Goal: Task Accomplishment & Management: Use online tool/utility

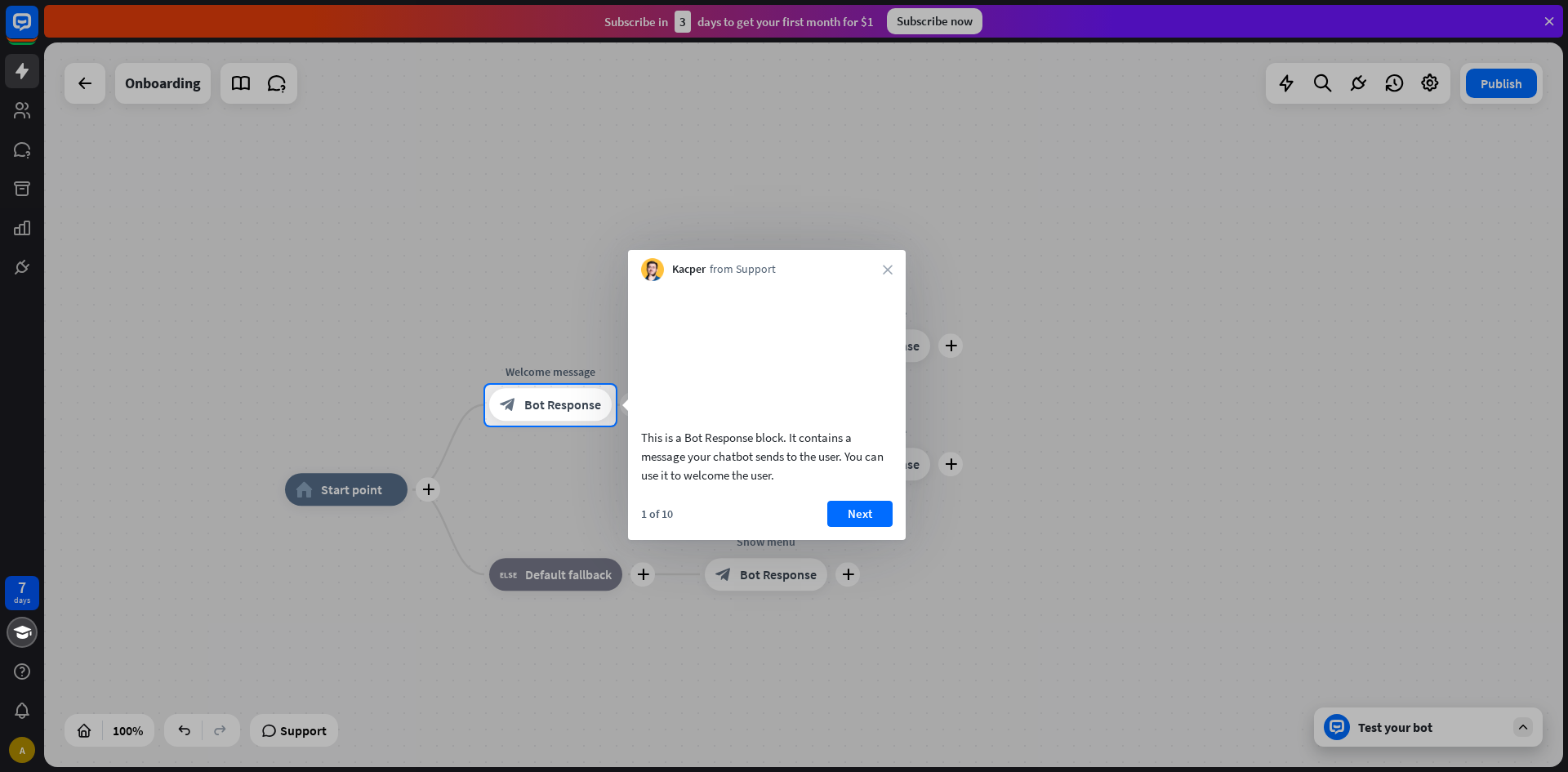
click at [865, 527] on button "Next" at bounding box center [859, 514] width 65 height 27
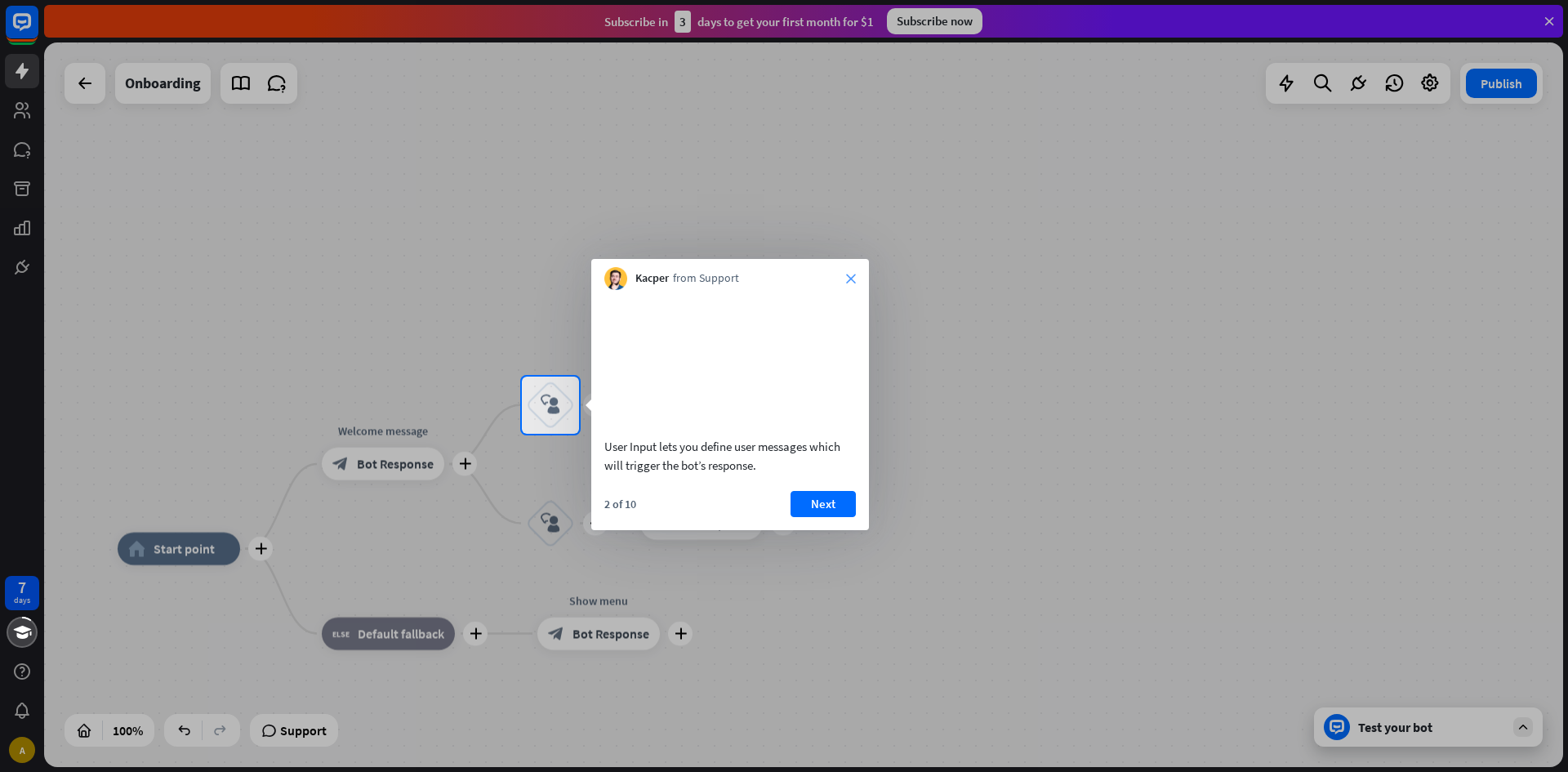
click at [846, 280] on div "Kacper from Support close" at bounding box center [729, 274] width 277 height 31
click at [810, 517] on button "Next" at bounding box center [823, 504] width 65 height 27
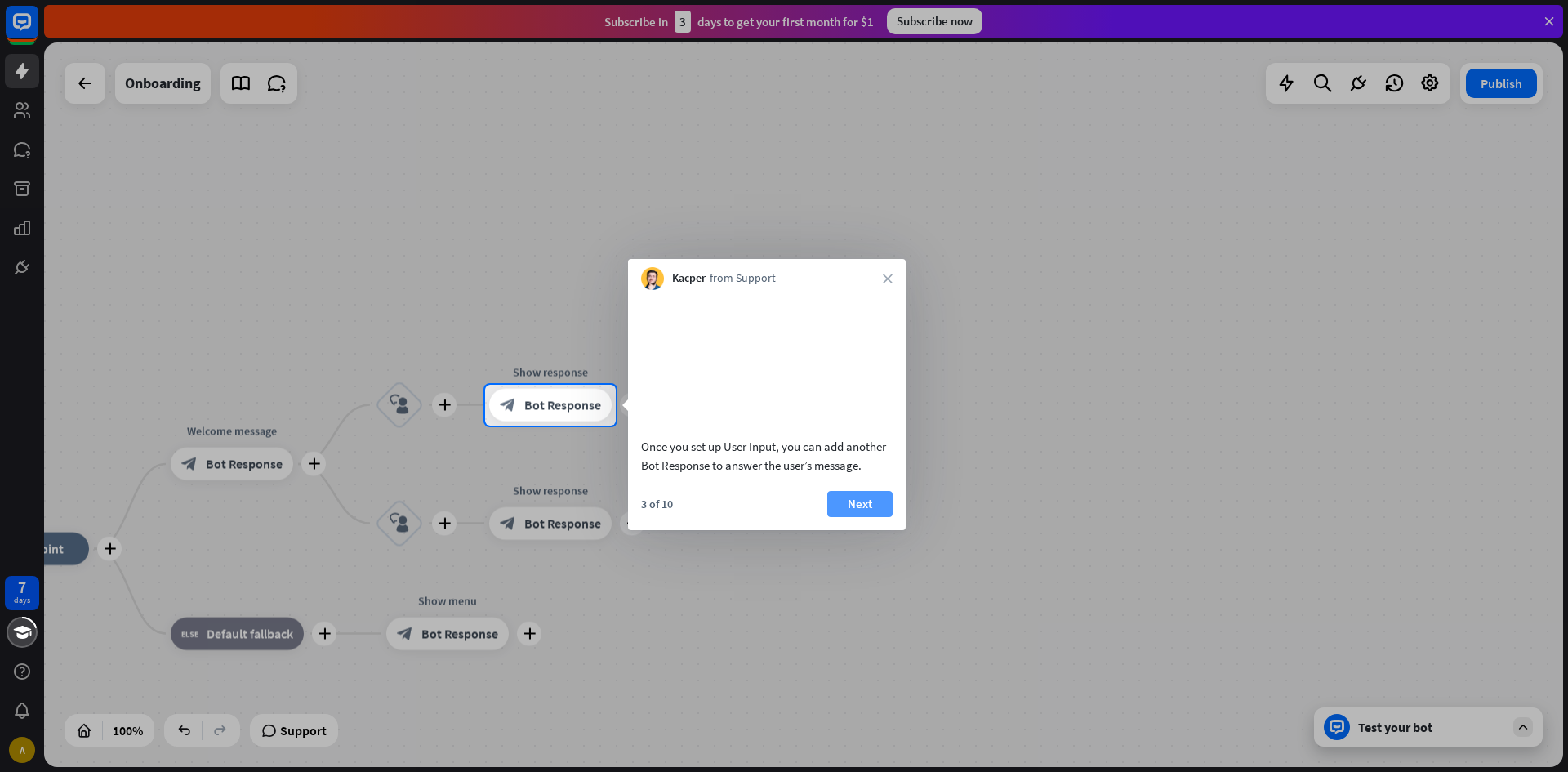
click at [848, 517] on button "Next" at bounding box center [859, 504] width 65 height 27
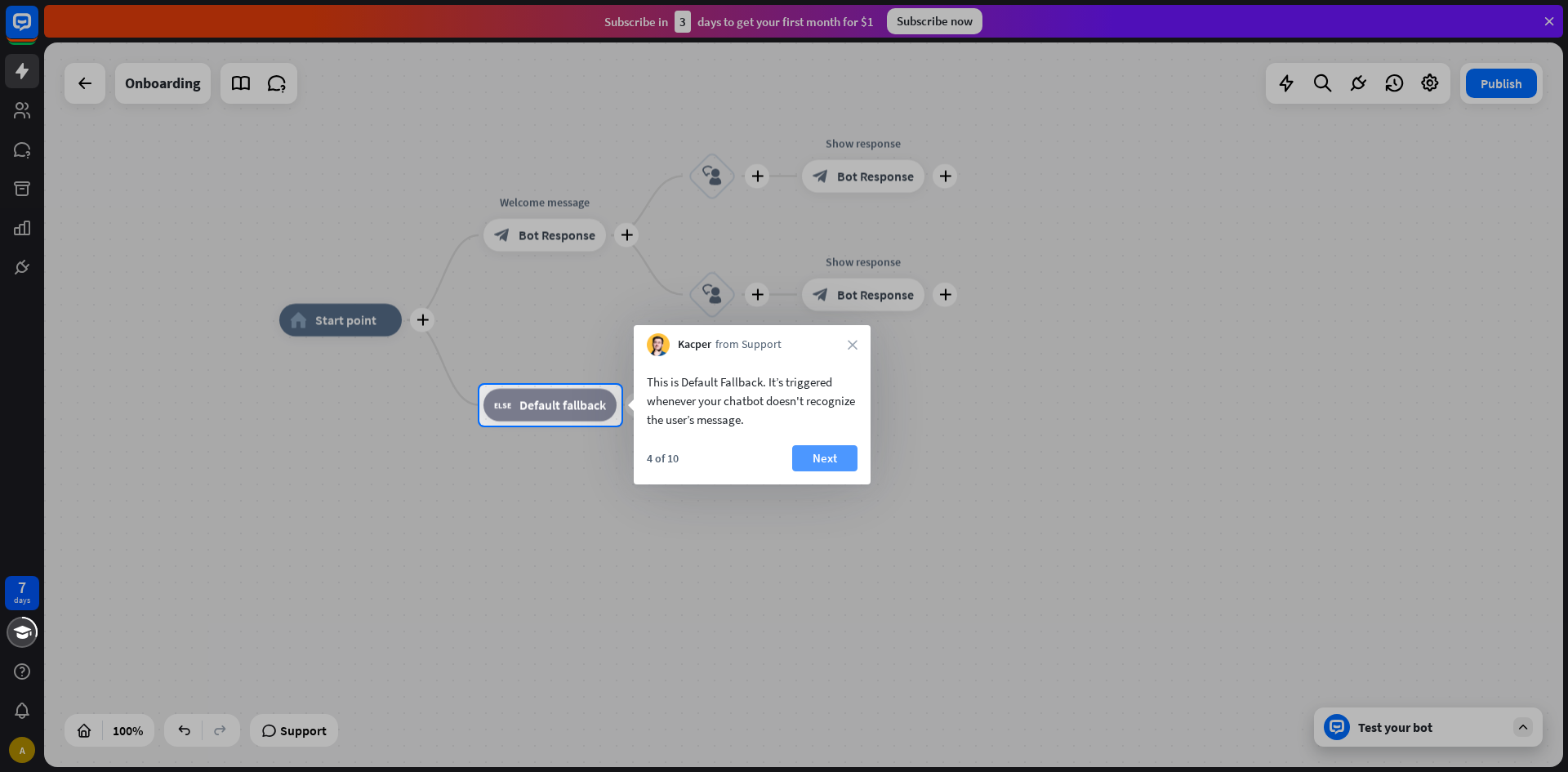
click at [841, 462] on button "Next" at bounding box center [825, 459] width 65 height 27
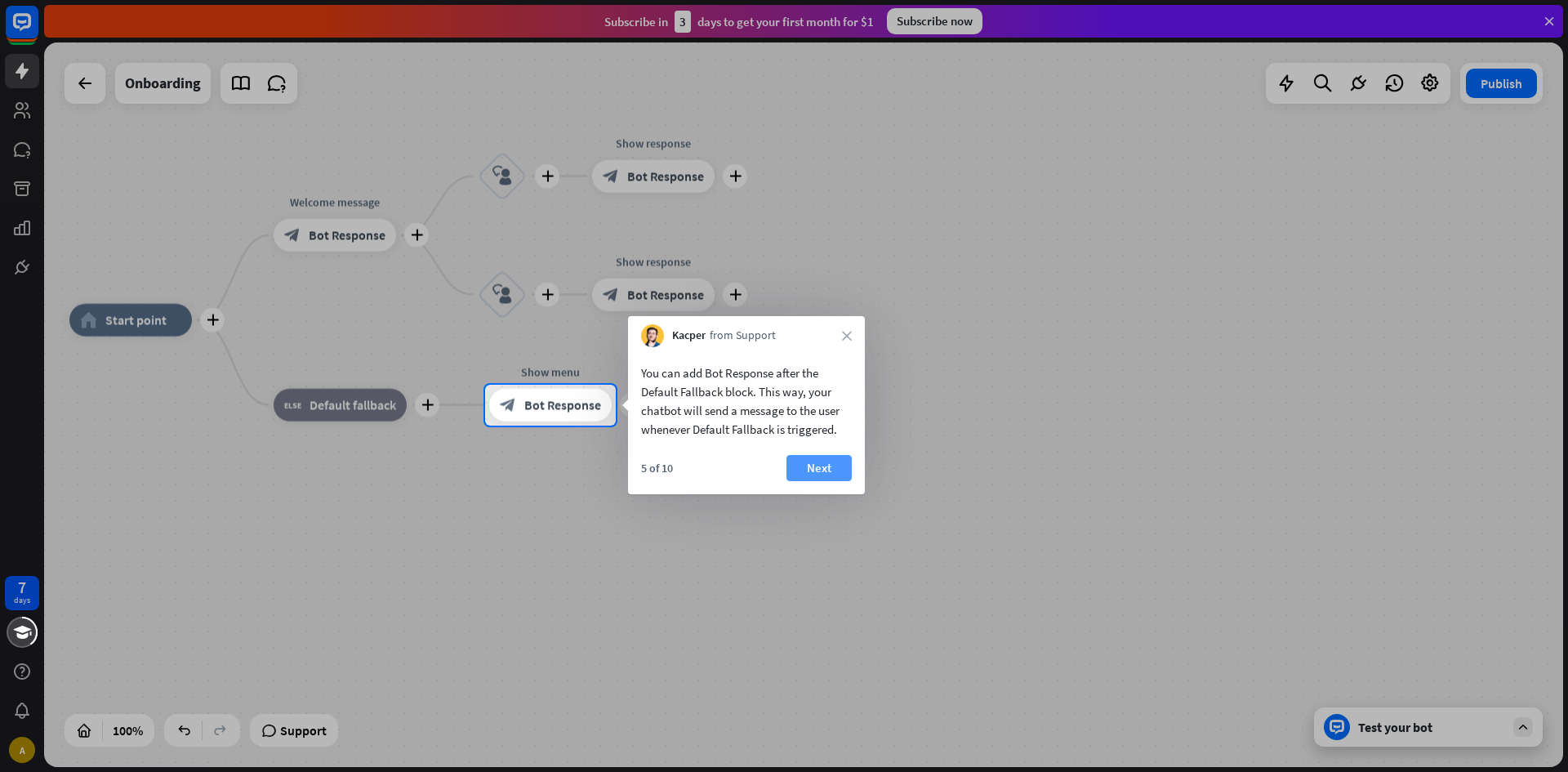
click at [825, 459] on button "Next" at bounding box center [819, 468] width 65 height 27
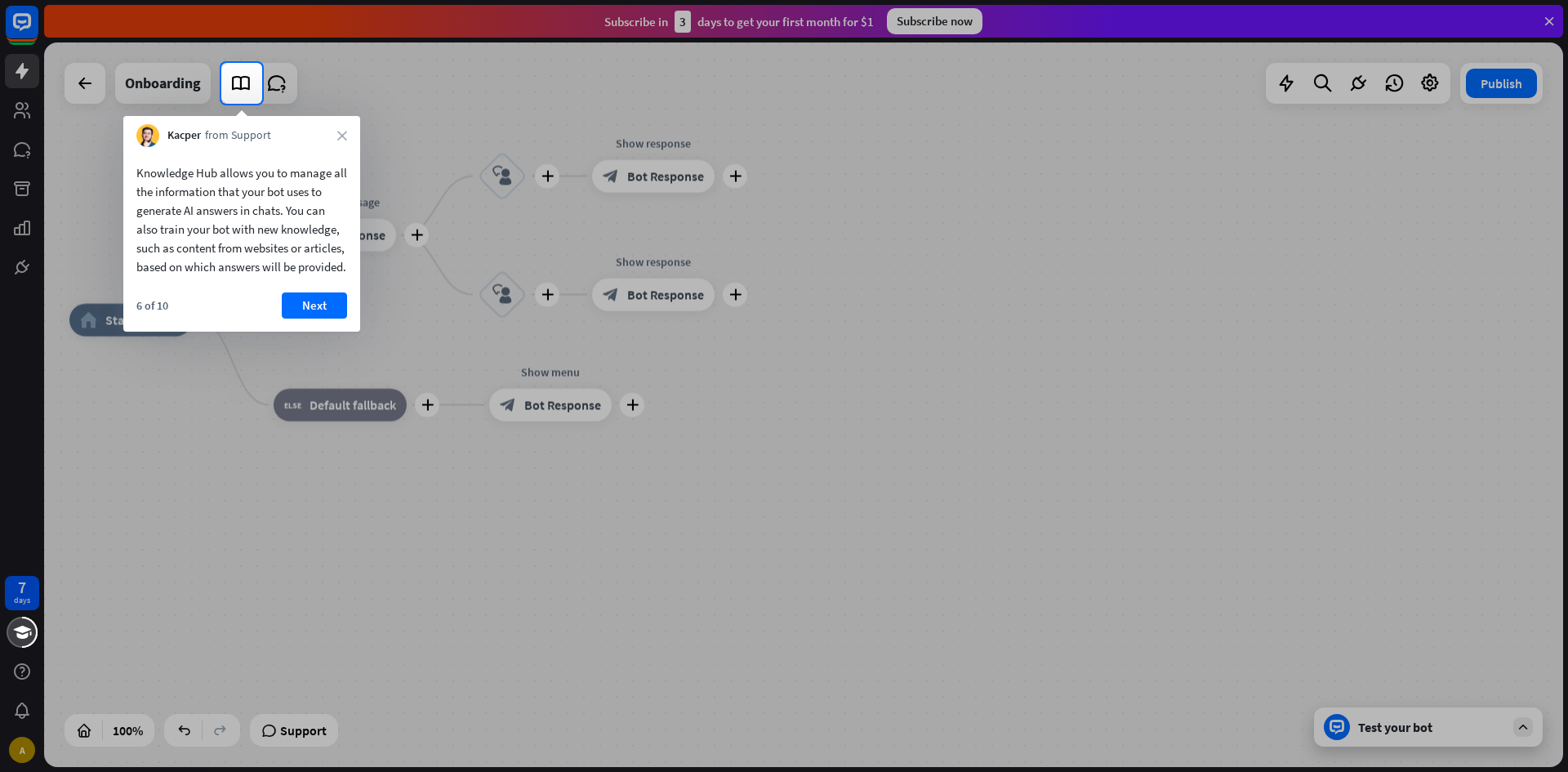
click at [324, 311] on div "Knowledge Hub allows you to manage all the information that your bot uses to ge…" at bounding box center [242, 239] width 237 height 185
click at [318, 315] on button "Next" at bounding box center [314, 306] width 65 height 27
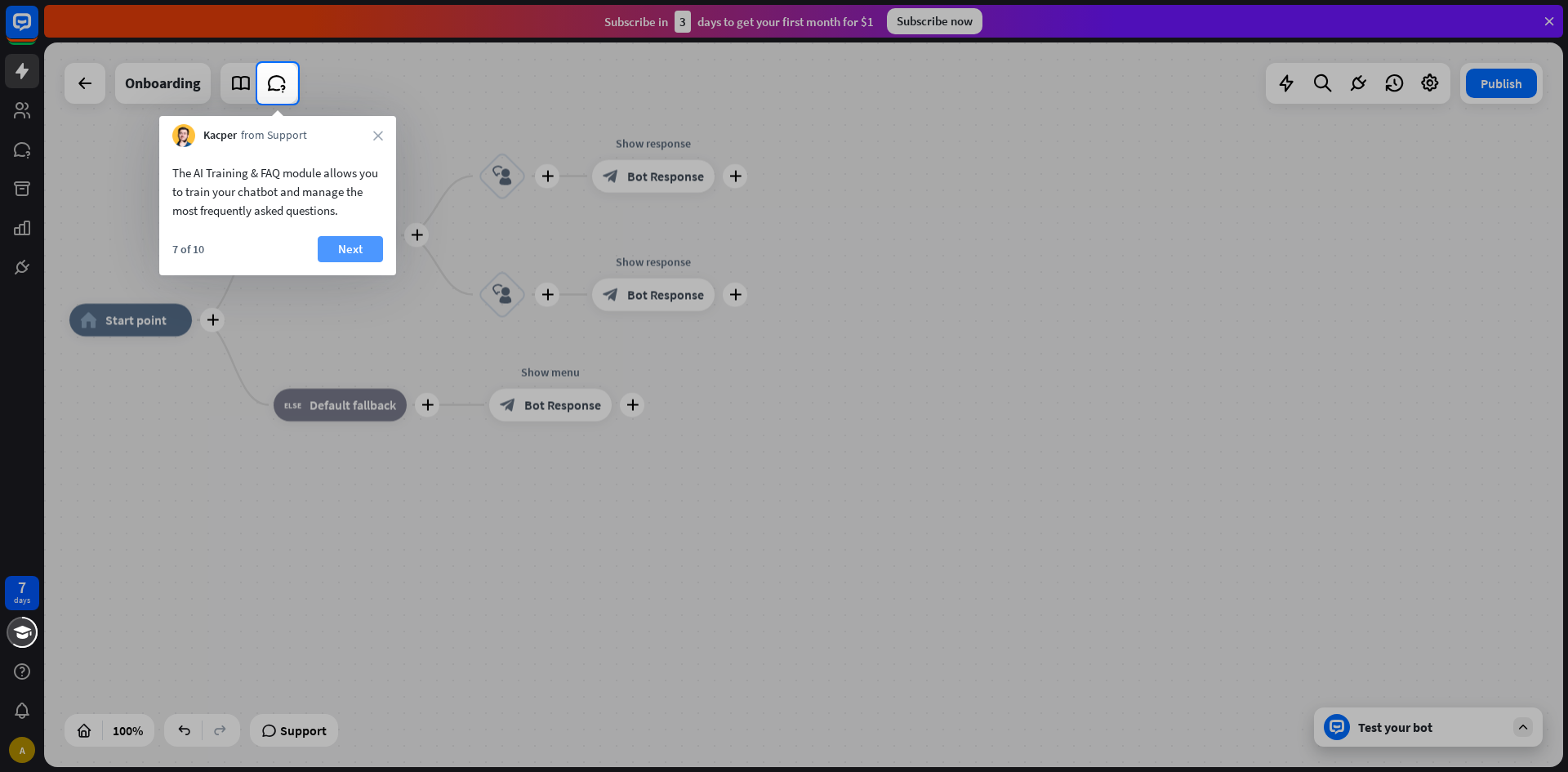
click at [350, 255] on button "Next" at bounding box center [350, 249] width 65 height 27
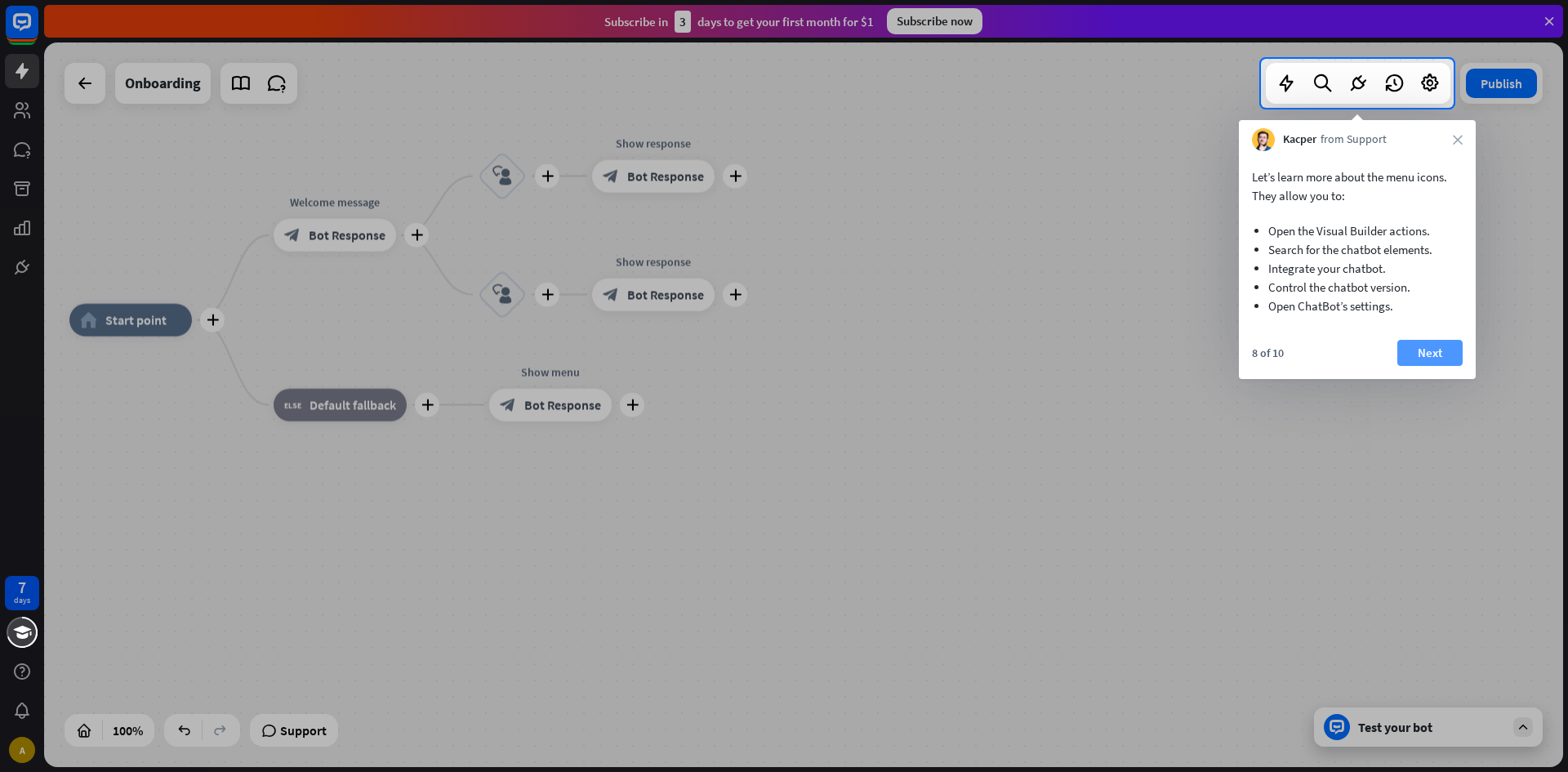
click at [1430, 349] on button "Next" at bounding box center [1430, 353] width 65 height 27
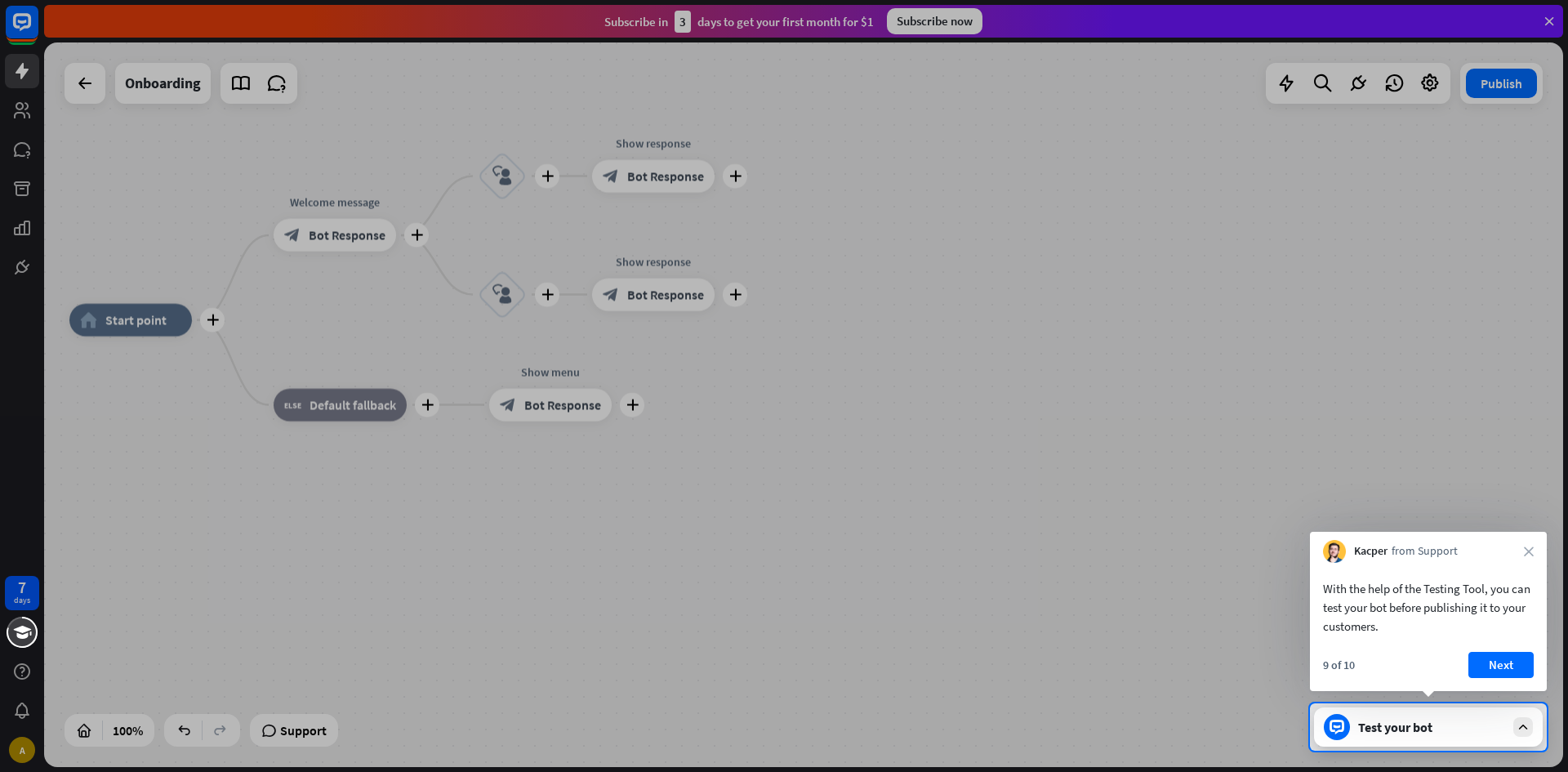
drag, startPoint x: 1491, startPoint y: 666, endPoint x: 1466, endPoint y: 660, distance: 25.7
click at [1487, 666] on button "Next" at bounding box center [1500, 665] width 65 height 27
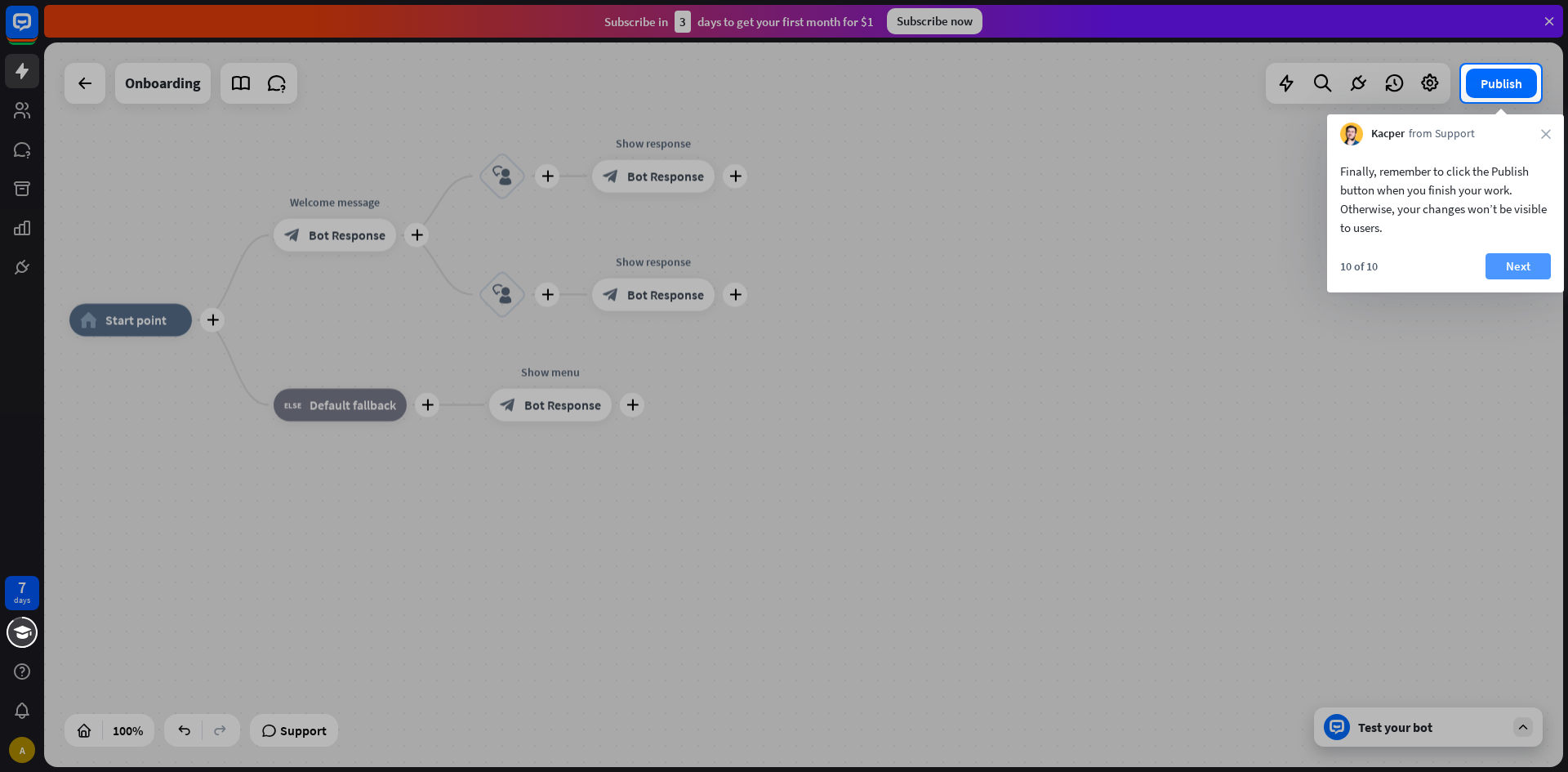
click at [1509, 267] on button "Next" at bounding box center [1517, 267] width 65 height 27
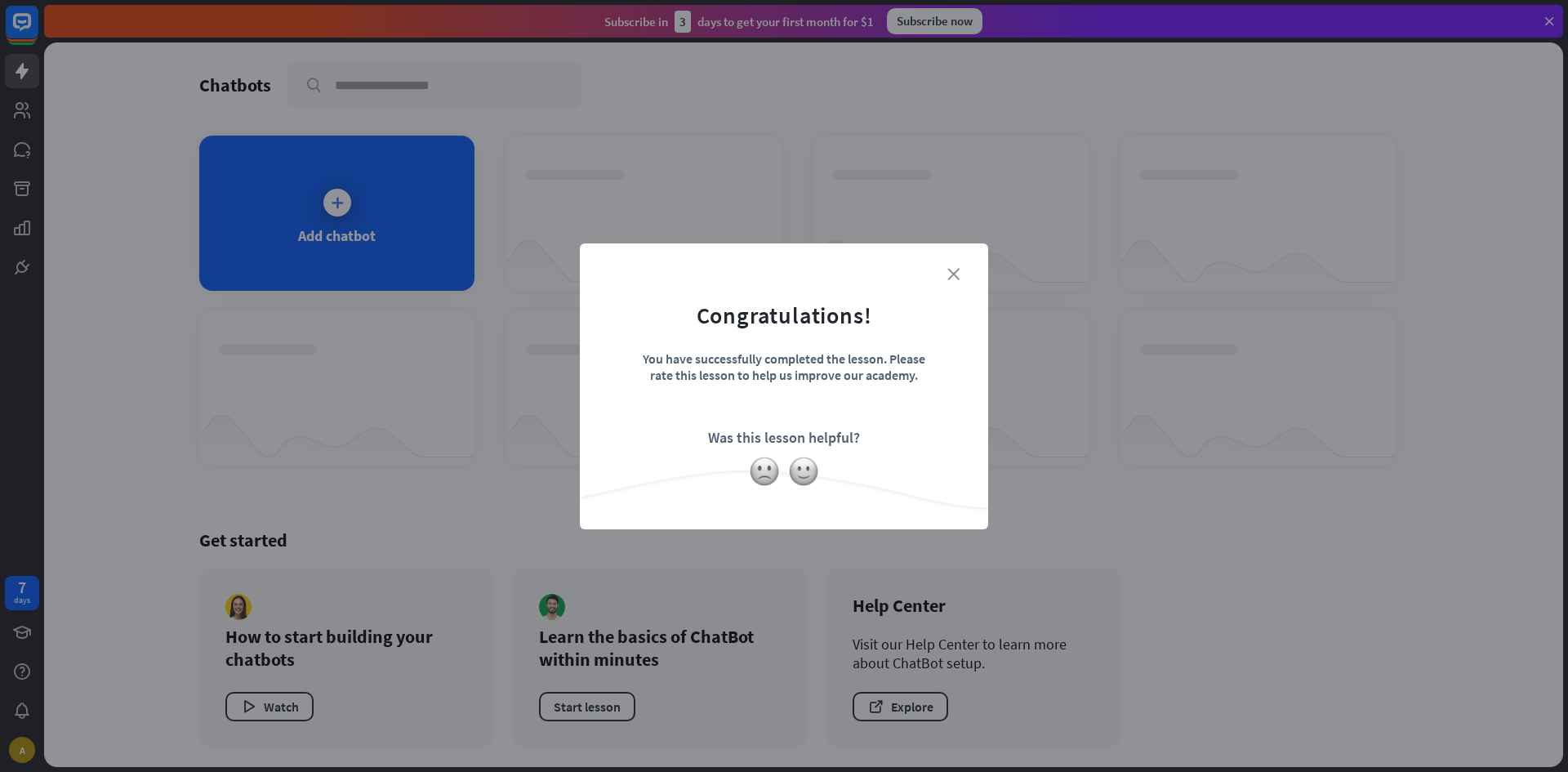
click at [952, 272] on icon "close" at bounding box center [953, 274] width 12 height 12
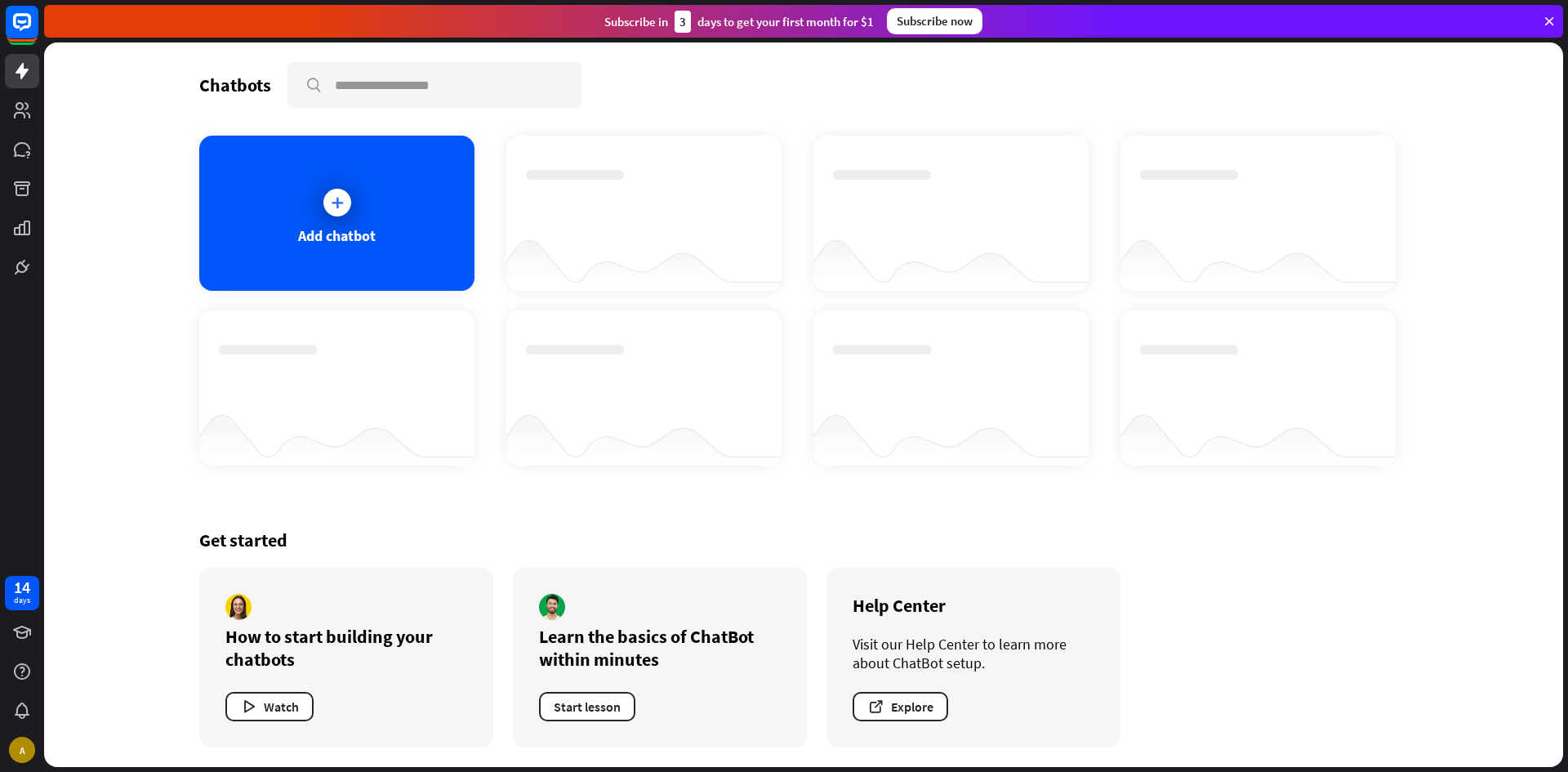
click at [405, 239] on div at bounding box center [803, 404] width 1519 height 725
click at [320, 197] on div at bounding box center [337, 202] width 41 height 41
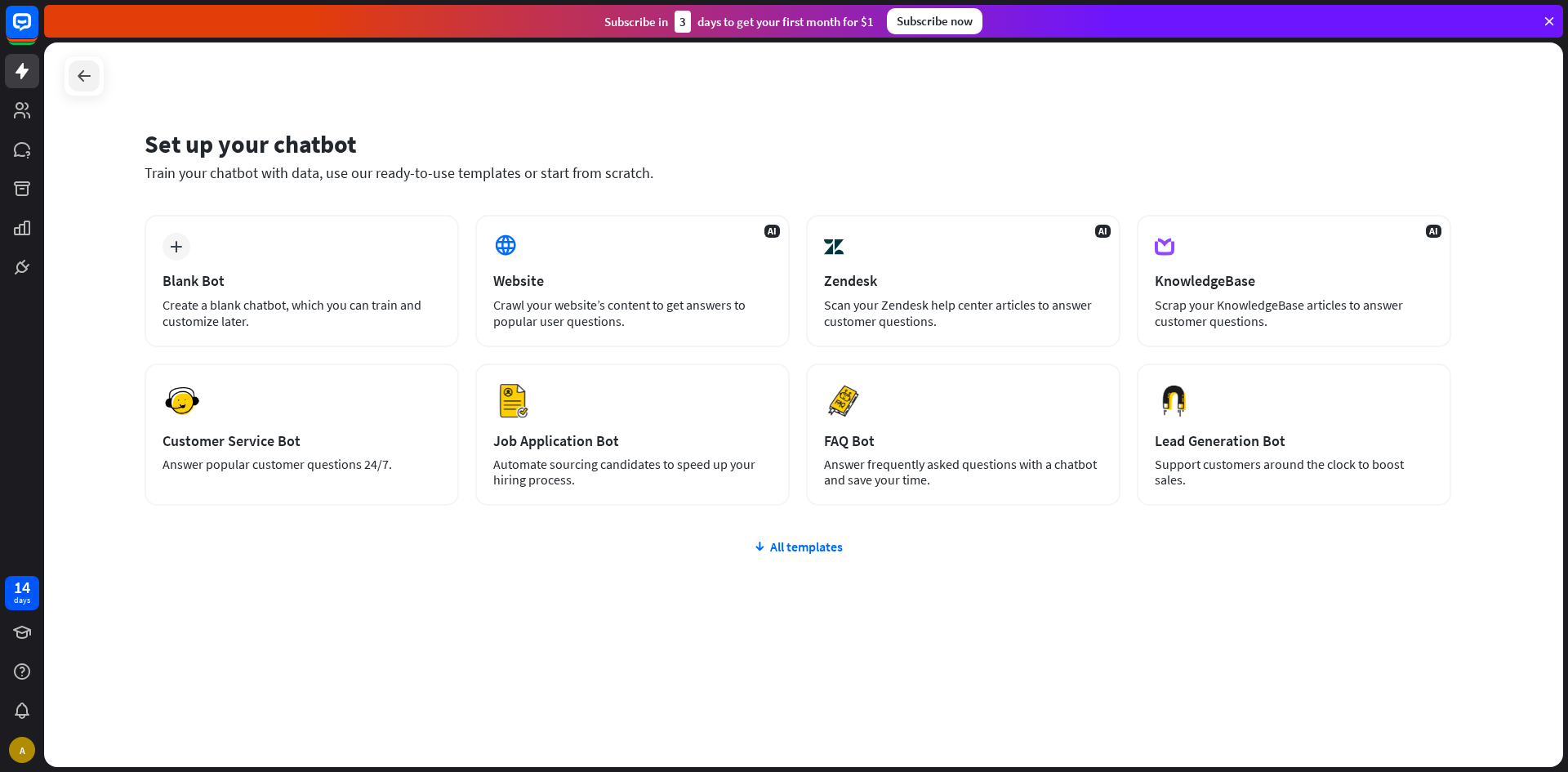
click at [89, 86] on div at bounding box center [84, 75] width 31 height 31
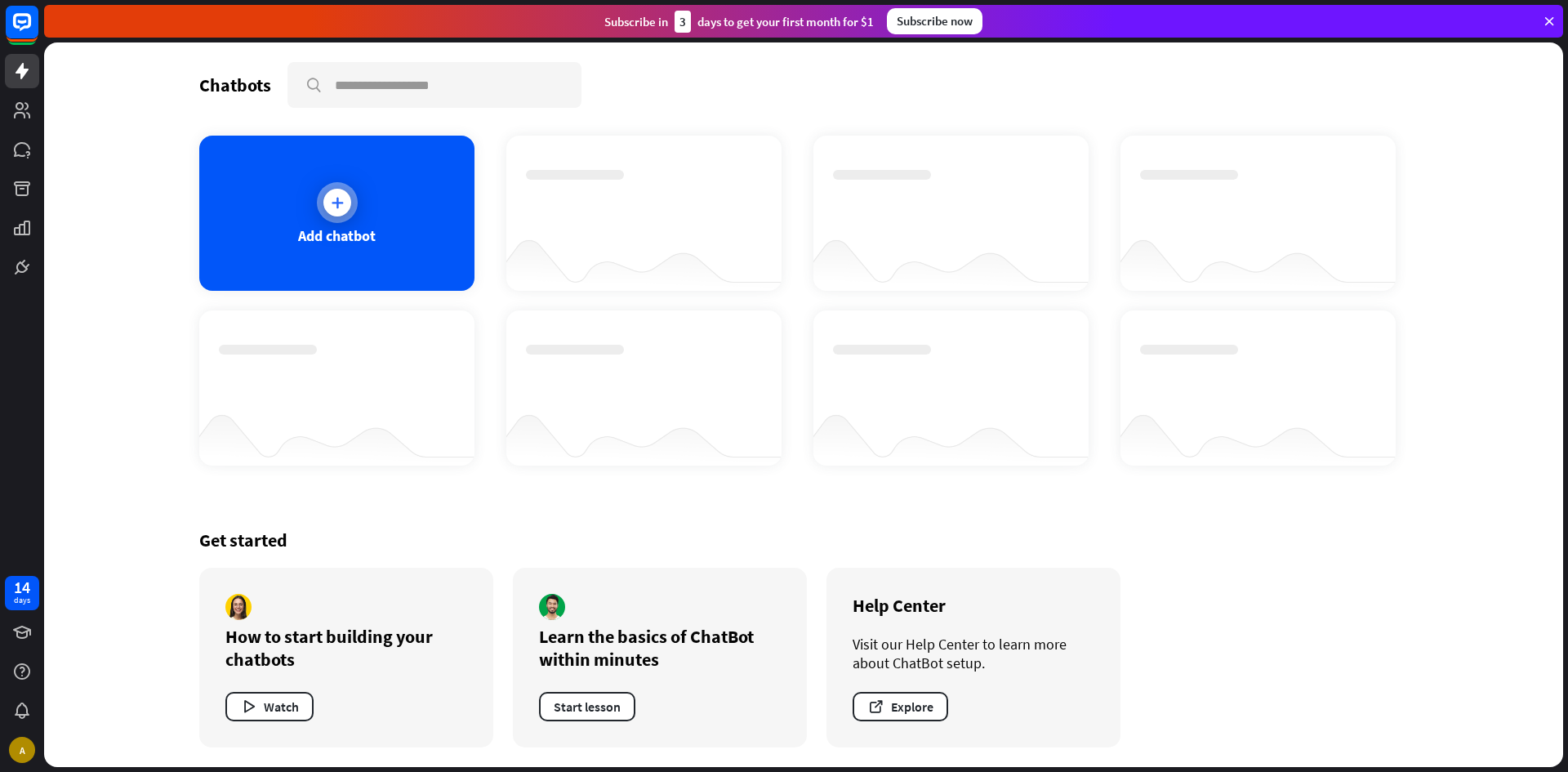
click at [334, 210] on icon at bounding box center [337, 203] width 17 height 17
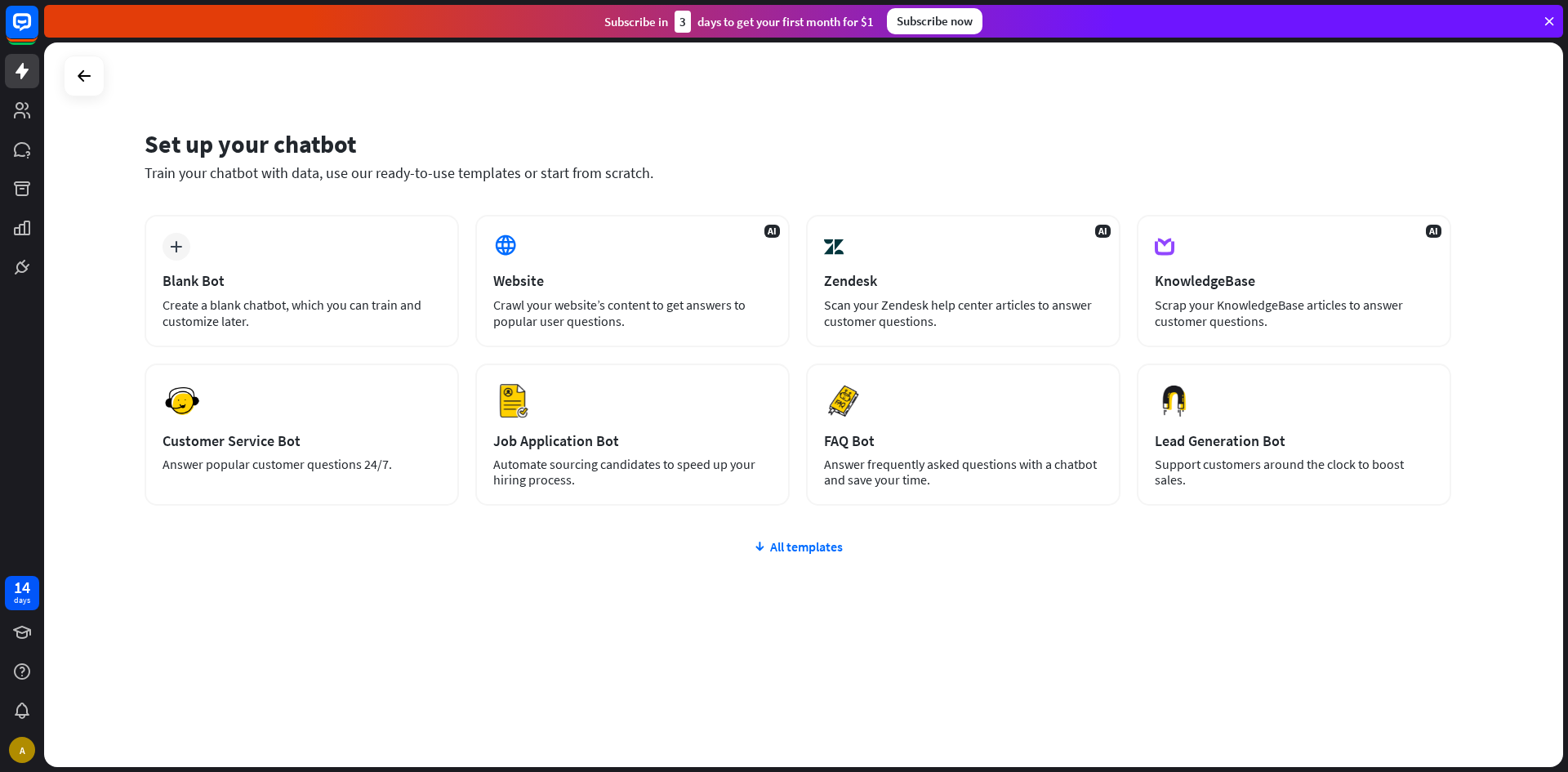
click at [68, 61] on div at bounding box center [84, 75] width 41 height 41
click at [81, 72] on icon at bounding box center [84, 76] width 20 height 20
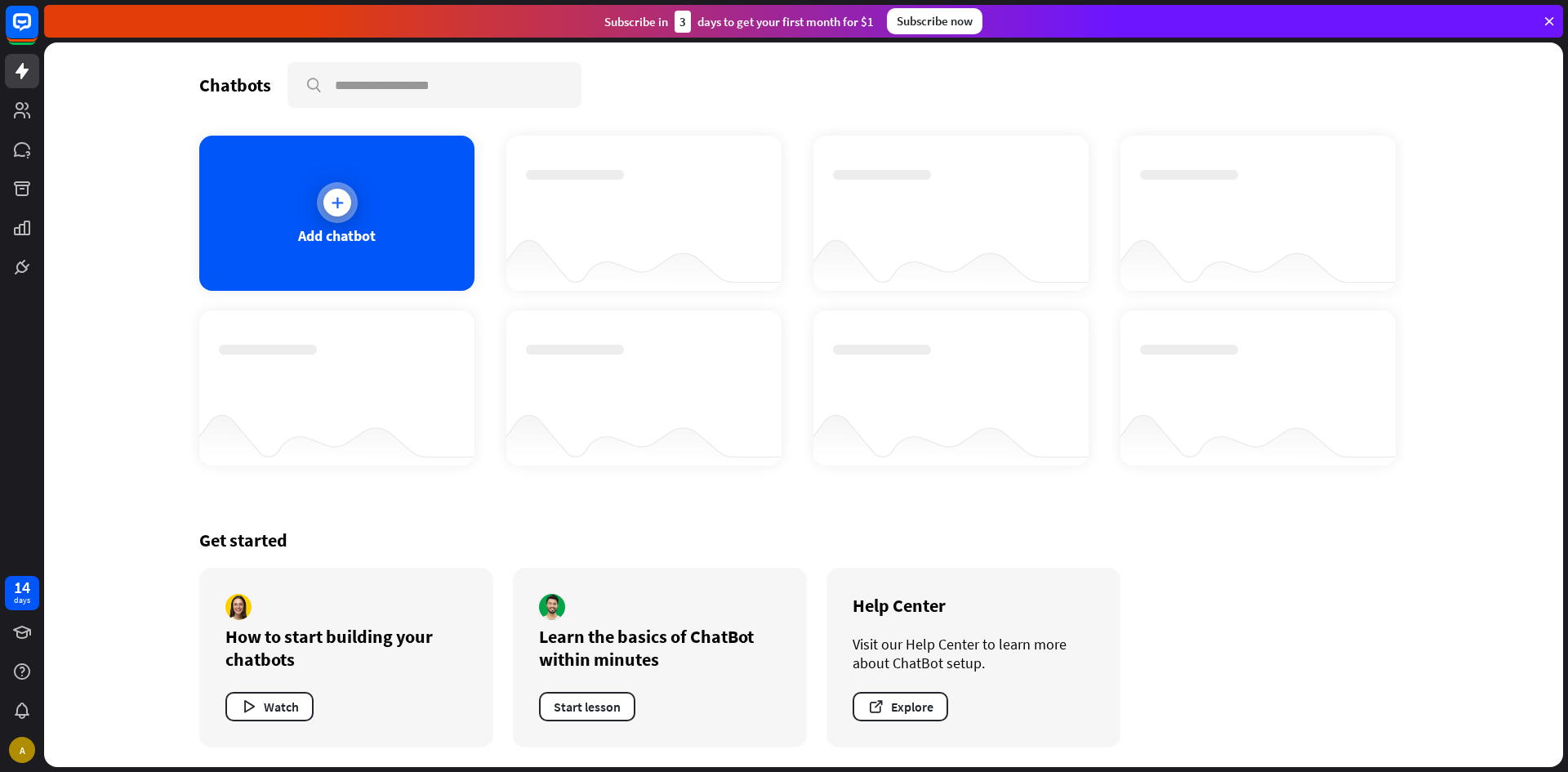
click at [349, 211] on div at bounding box center [337, 202] width 41 height 41
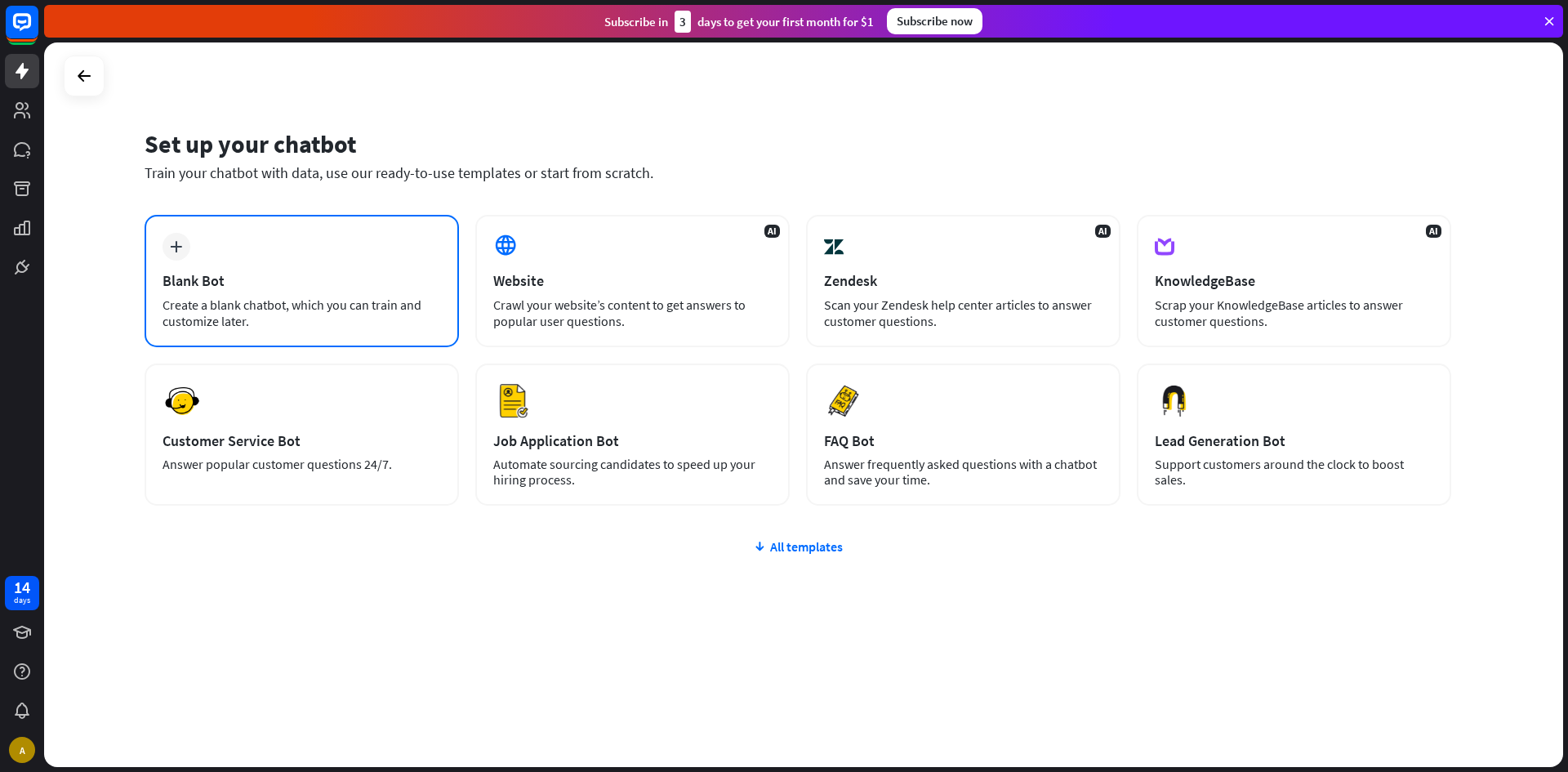
click at [265, 217] on div "plus Blank Bot Create a blank chatbot, which you can train and customize later." at bounding box center [302, 281] width 315 height 133
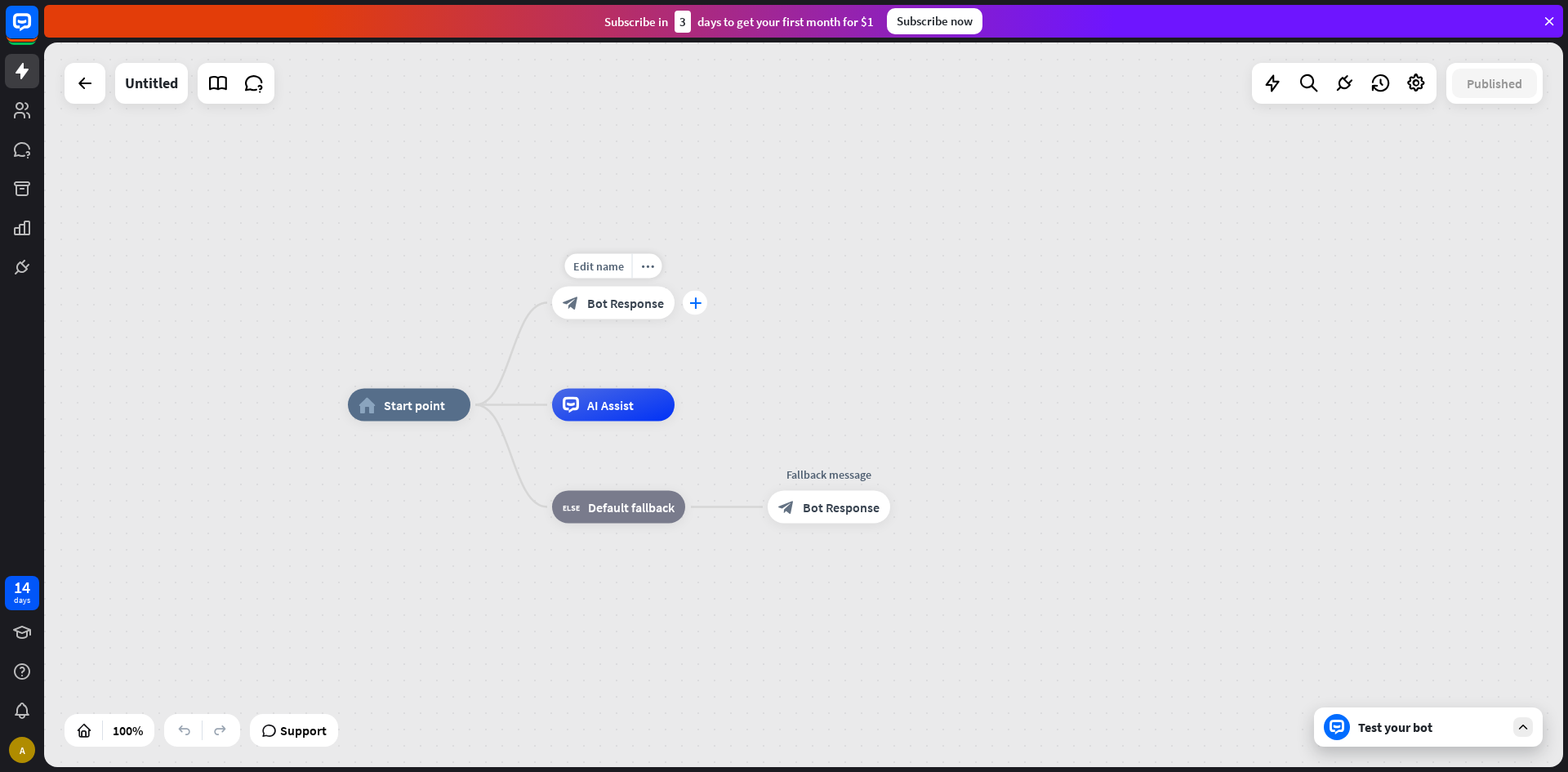
click at [696, 313] on div "plus" at bounding box center [695, 303] width 25 height 25
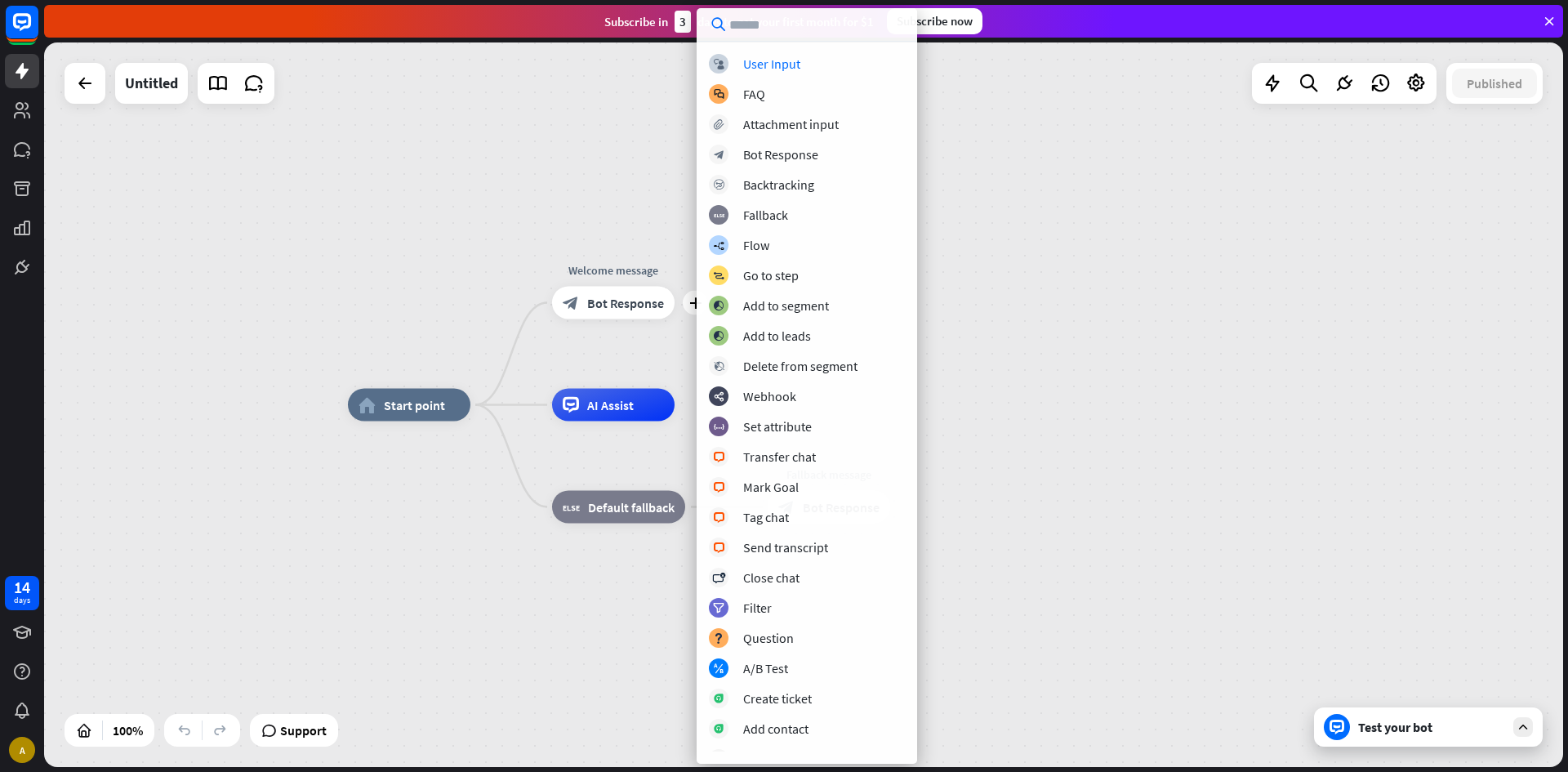
click at [610, 202] on div "home_2 Start point plus Welcome message block_bot_response Bot Response AI Assi…" at bounding box center [803, 404] width 1519 height 725
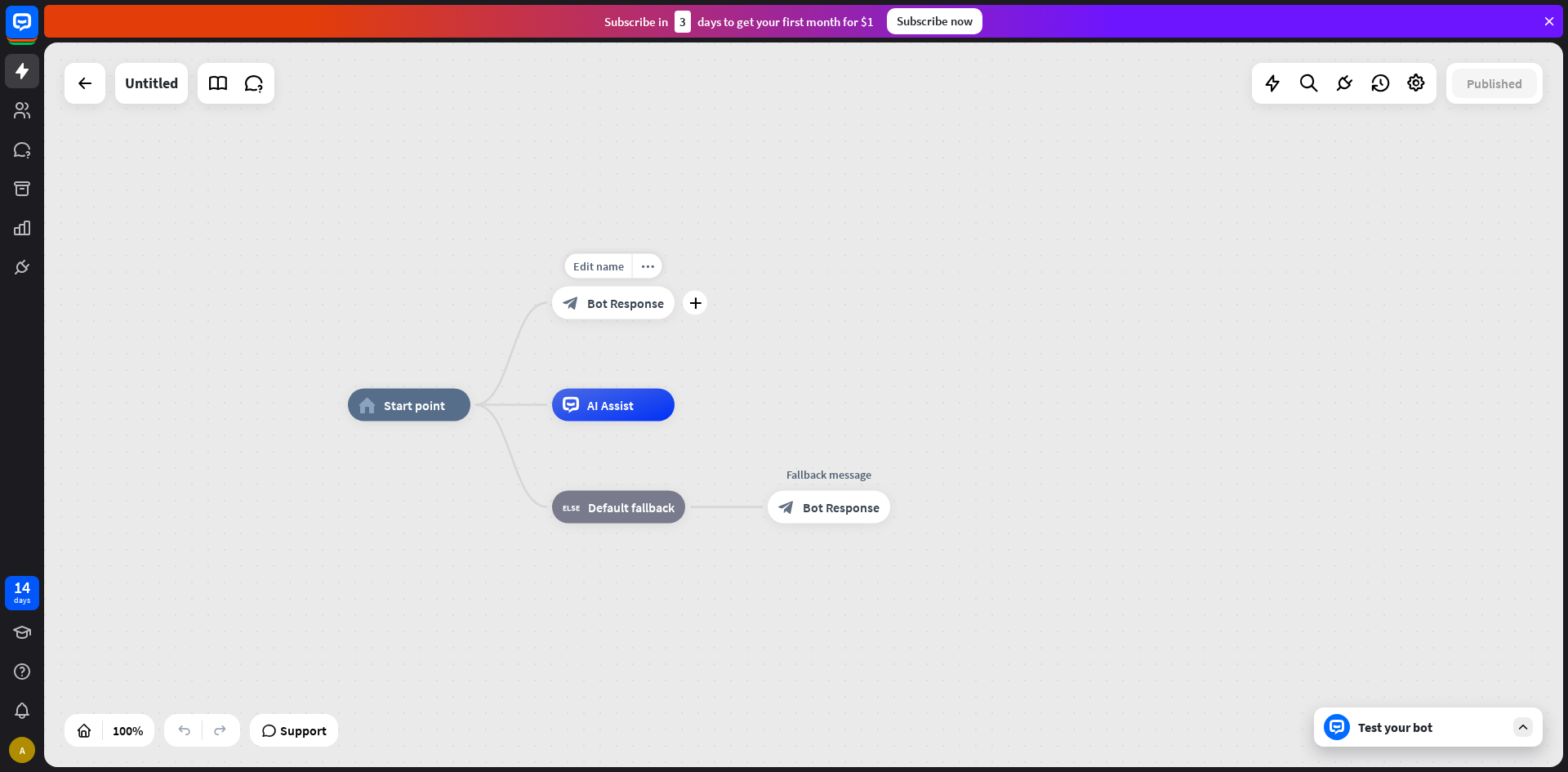
click at [592, 296] on span "Bot Response" at bounding box center [625, 303] width 77 height 17
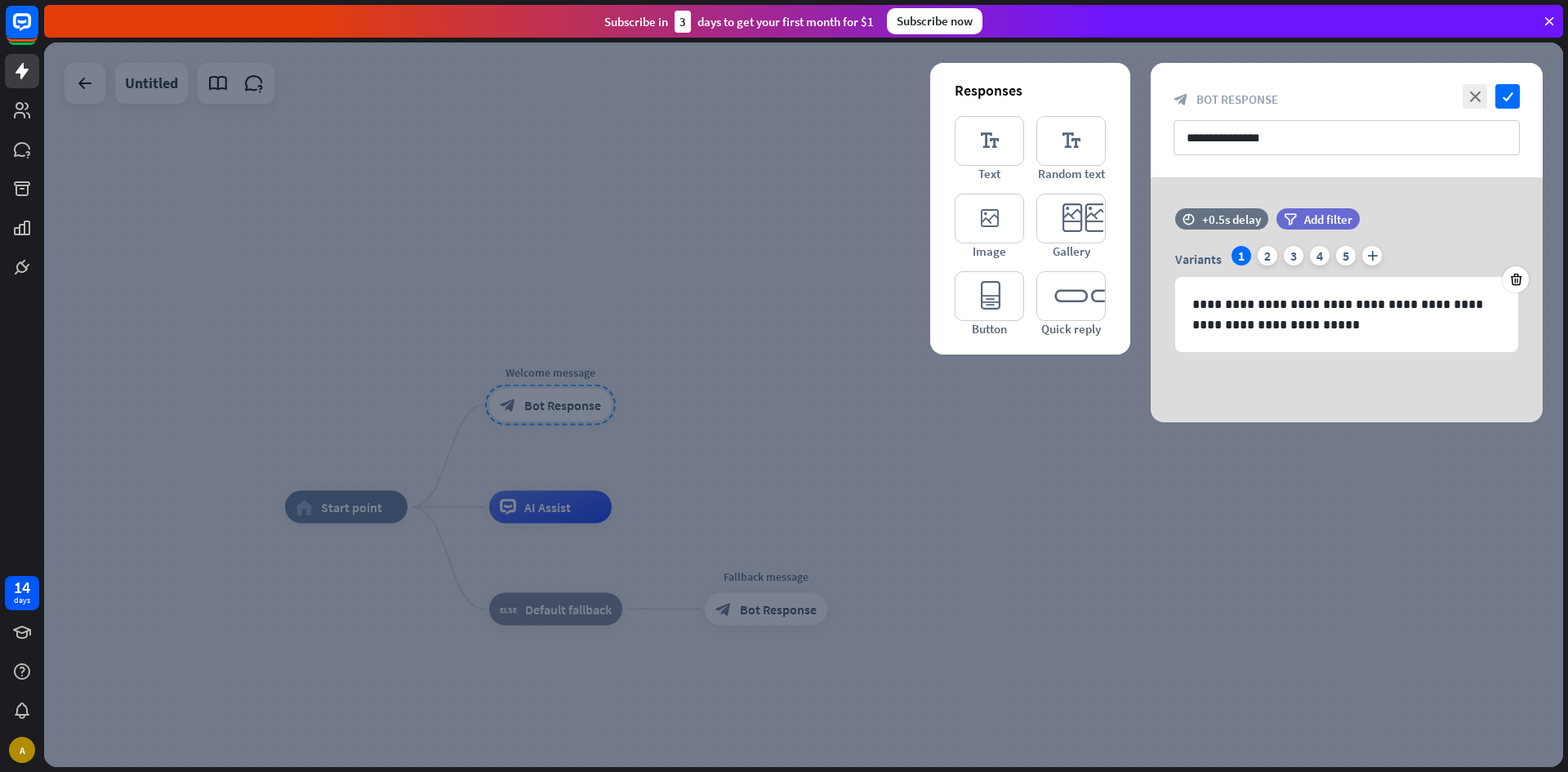
click at [843, 251] on div at bounding box center [803, 404] width 1519 height 725
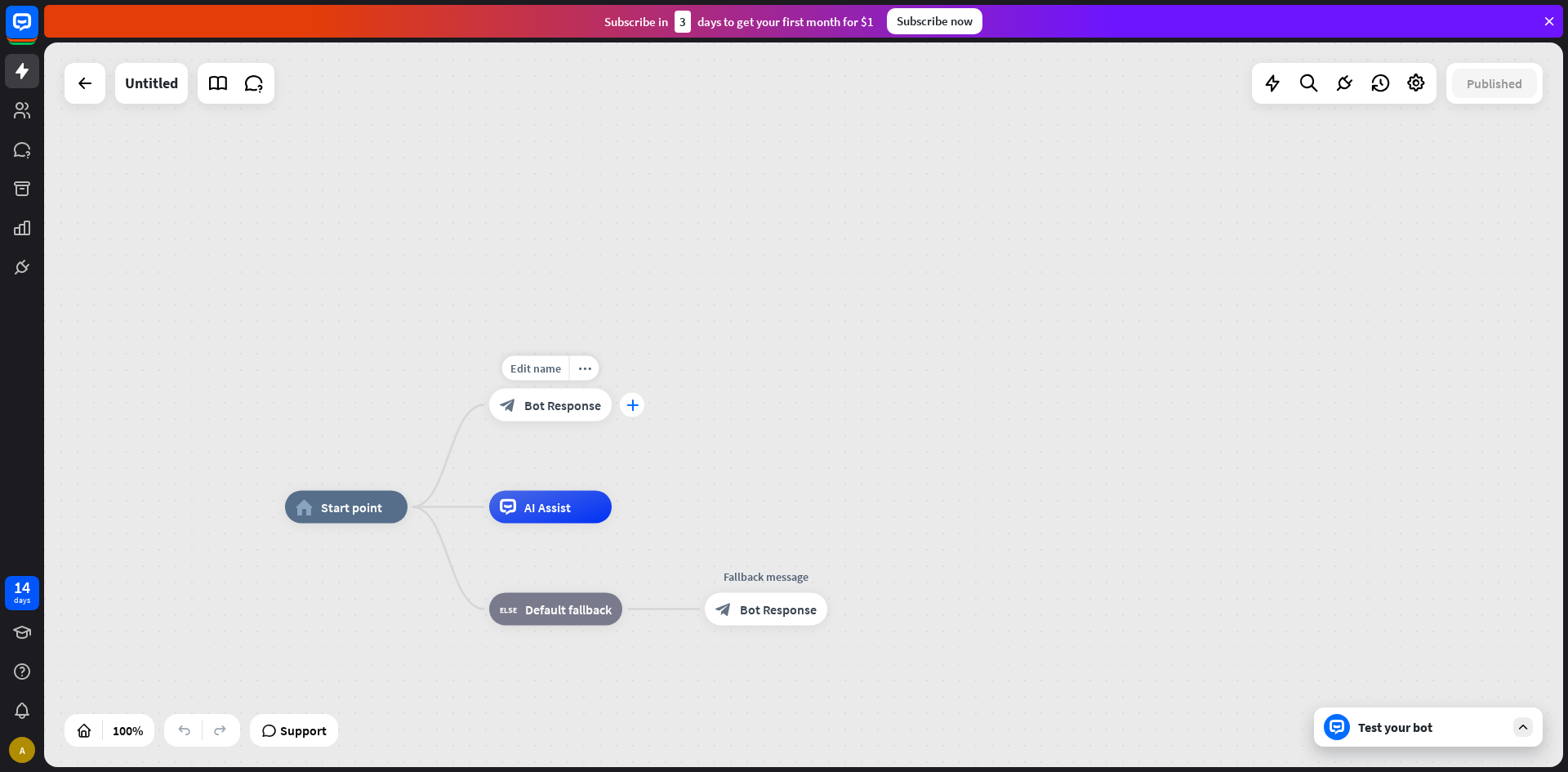
click at [637, 408] on icon "plus" at bounding box center [632, 405] width 12 height 12
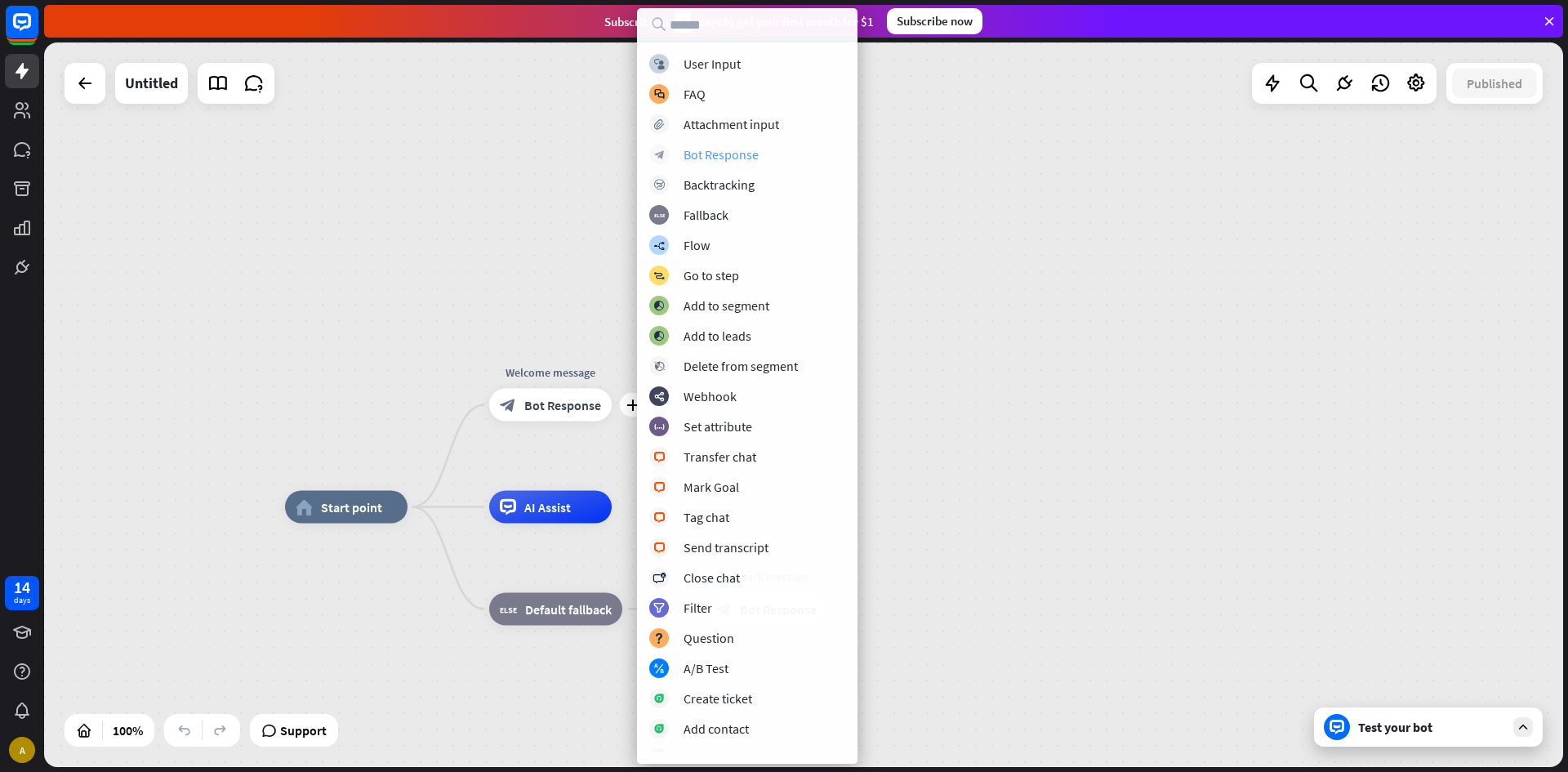
click at [693, 149] on div "Bot Response" at bounding box center [721, 155] width 75 height 17
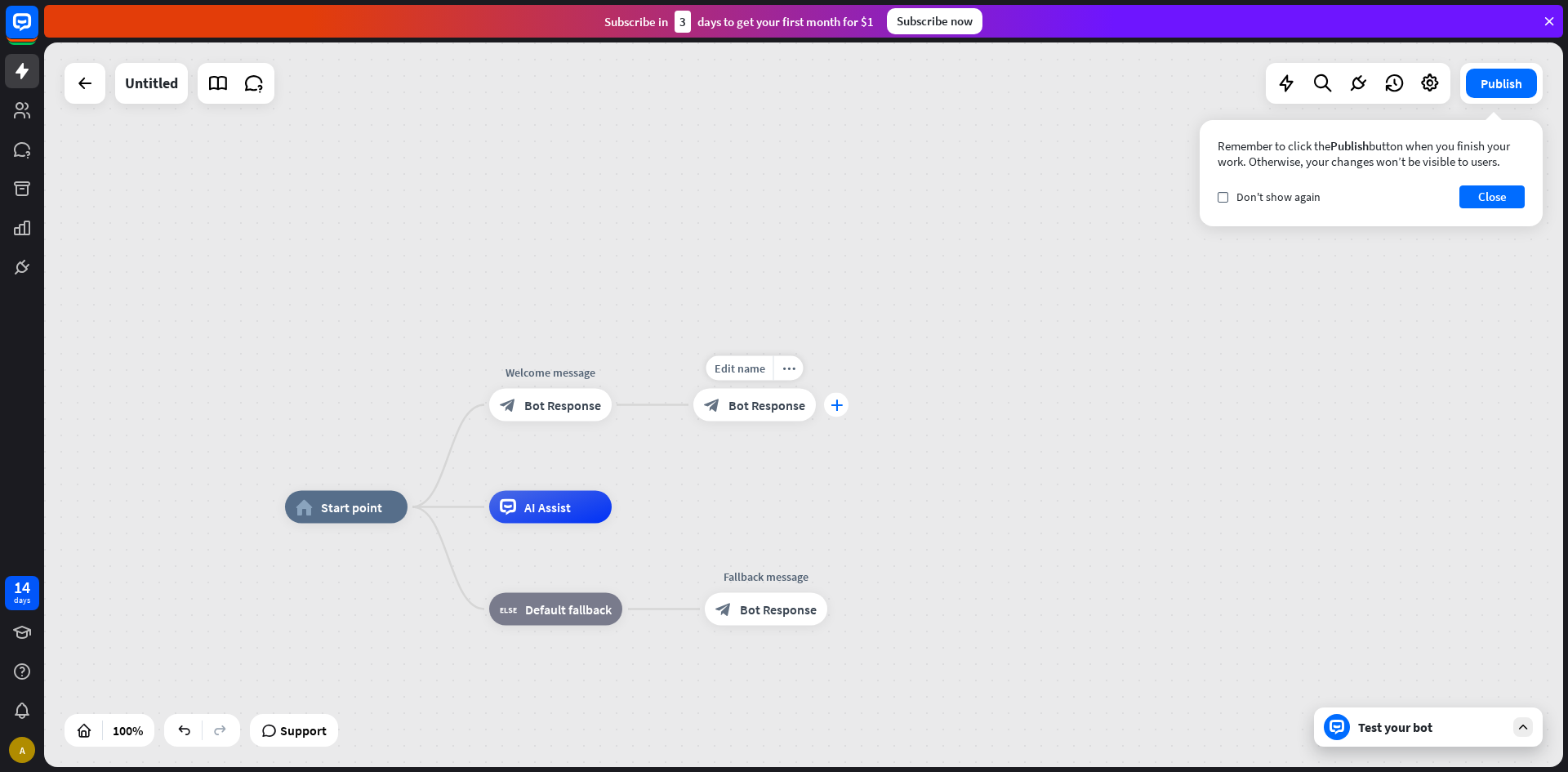
click at [842, 404] on div "plus" at bounding box center [836, 405] width 25 height 25
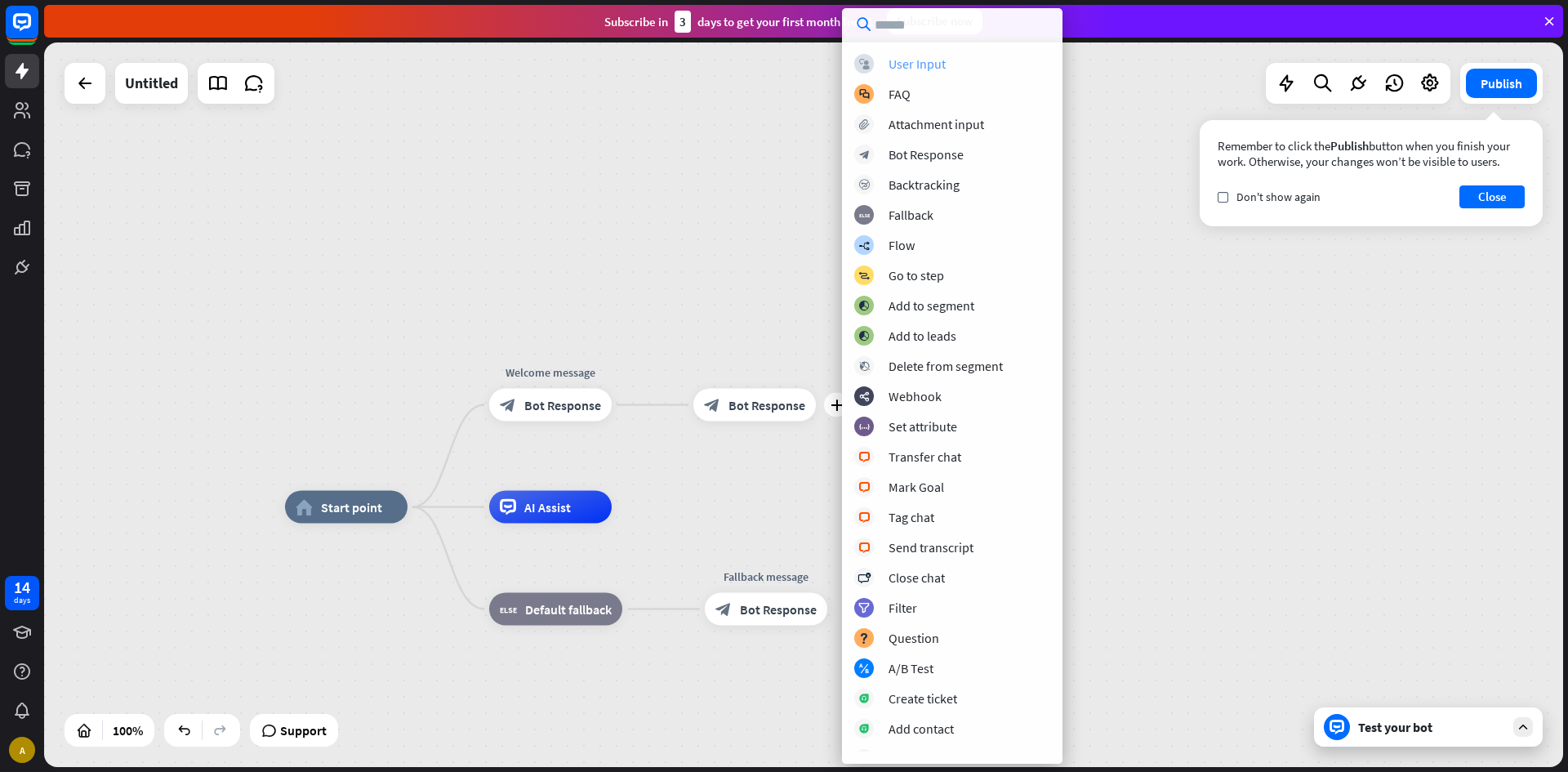
click at [925, 60] on div "User Input" at bounding box center [916, 64] width 57 height 17
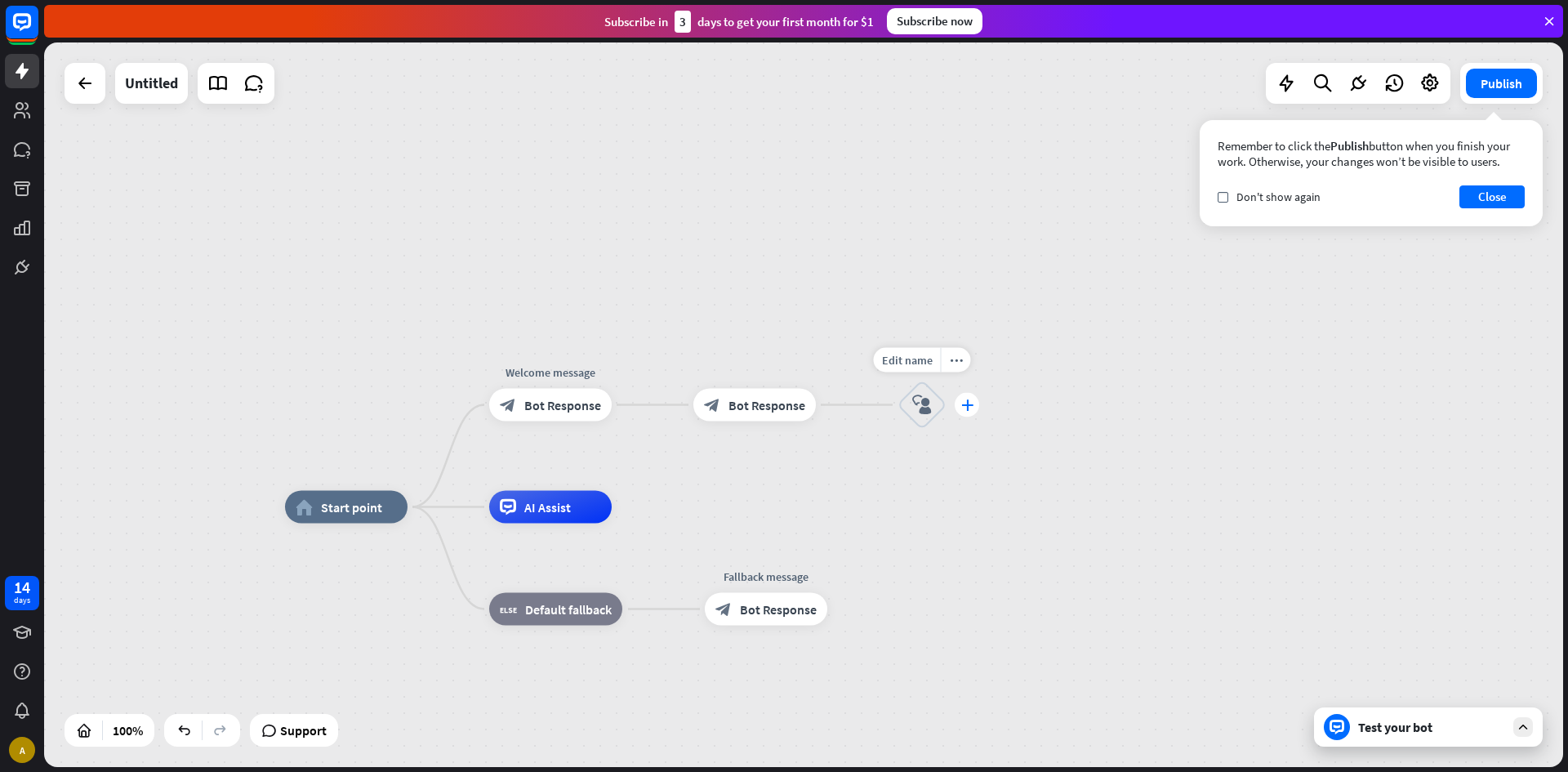
click at [960, 397] on div "plus" at bounding box center [967, 405] width 25 height 25
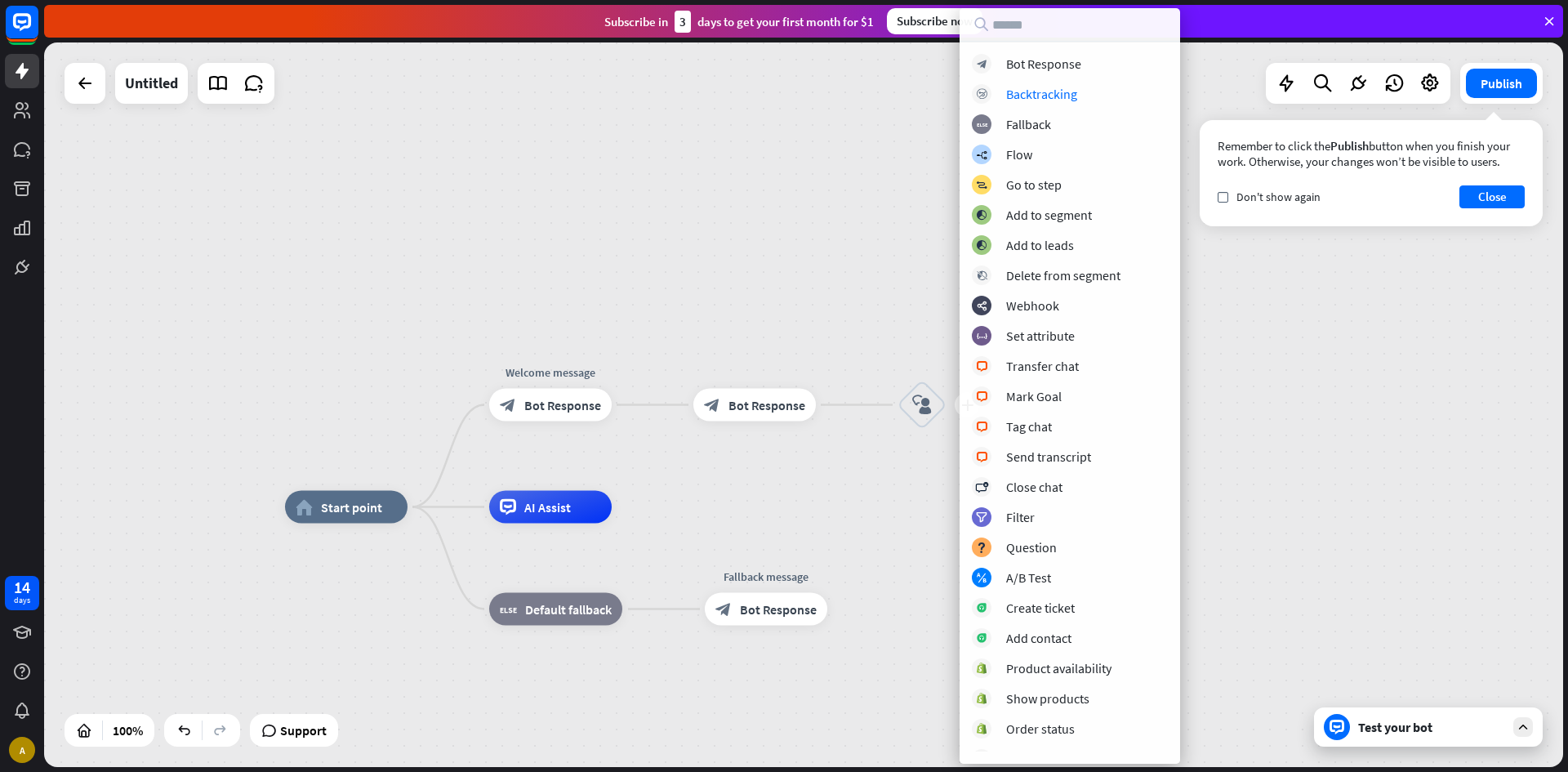
drag, startPoint x: 934, startPoint y: 159, endPoint x: 932, endPoint y: 206, distance: 47.0
click at [933, 162] on div "home_2 Start point Welcome message block_bot_response Bot Response block_bot_re…" at bounding box center [803, 404] width 1519 height 725
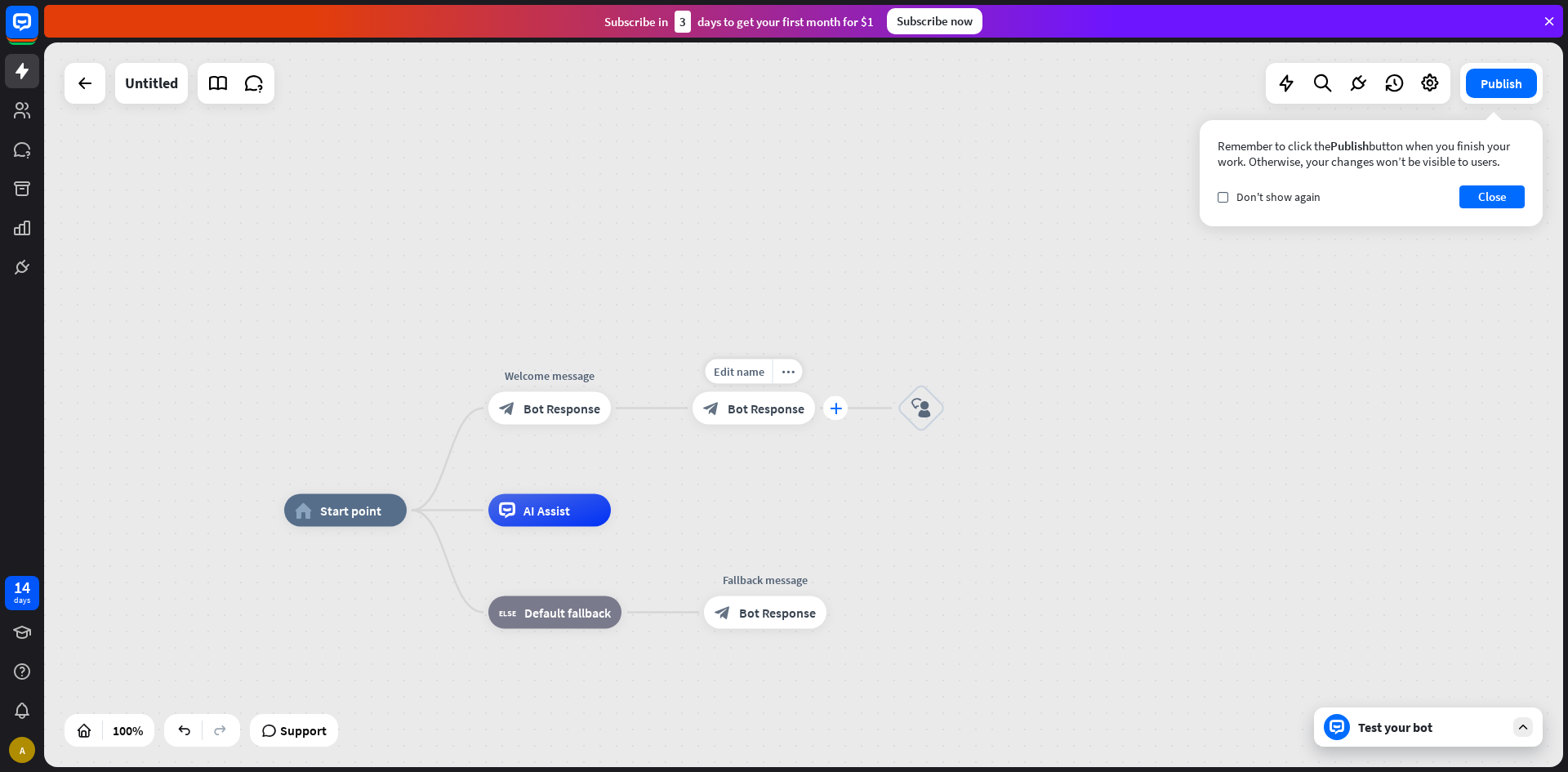
click at [835, 417] on div "plus" at bounding box center [835, 408] width 25 height 25
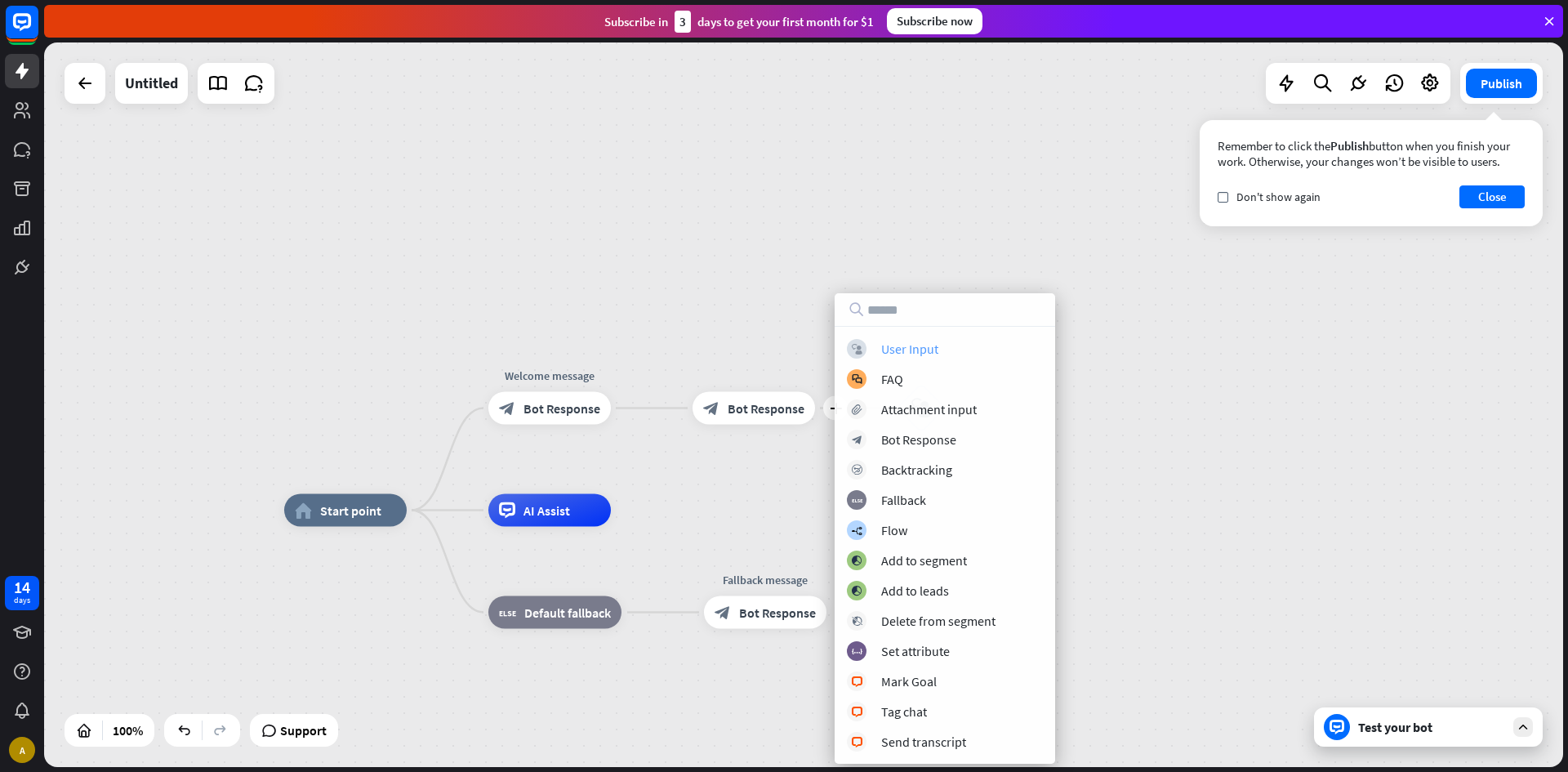
click at [902, 347] on div "User Input" at bounding box center [909, 349] width 57 height 17
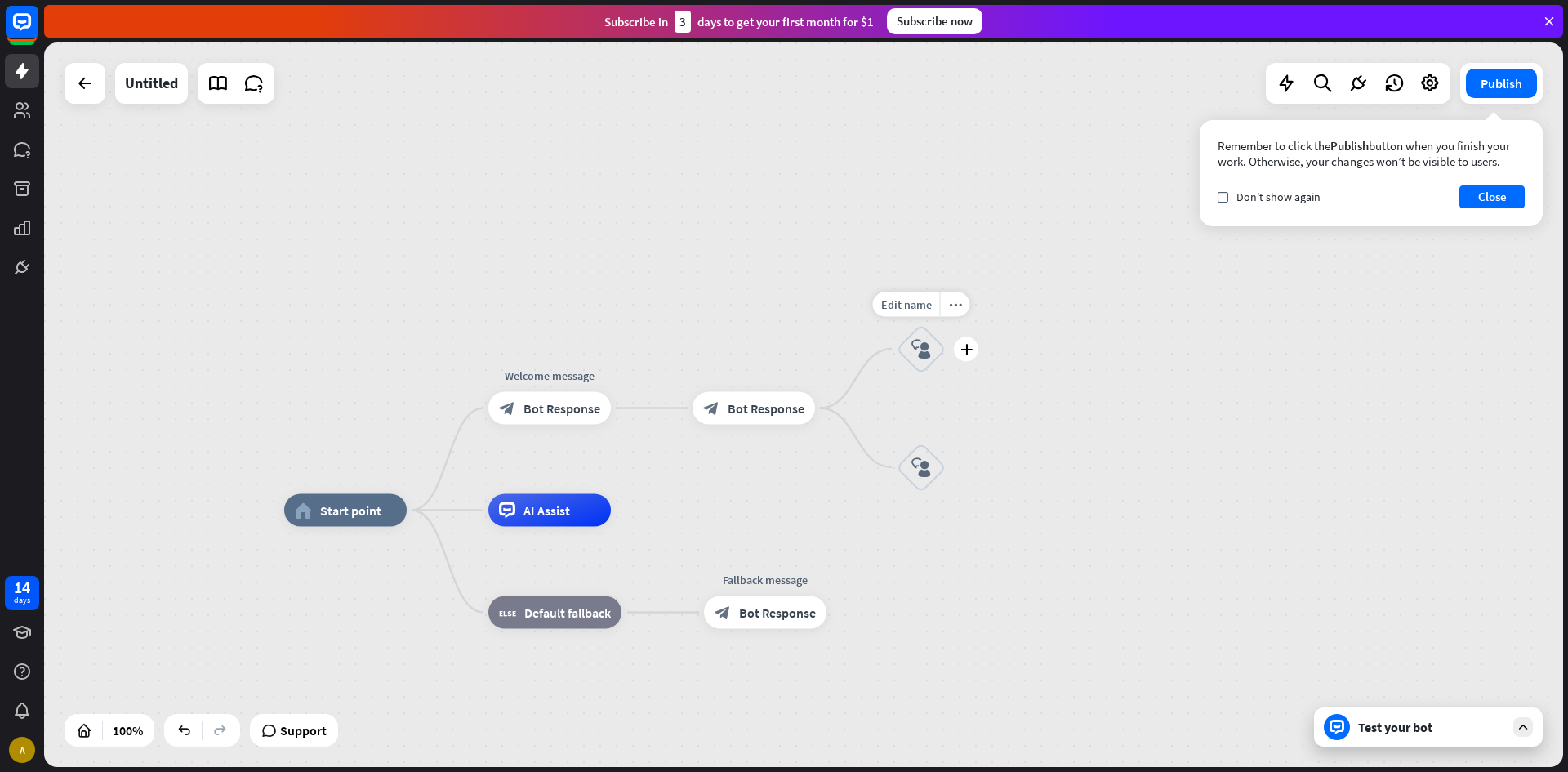
click at [924, 352] on icon "block_user_input" at bounding box center [921, 349] width 20 height 20
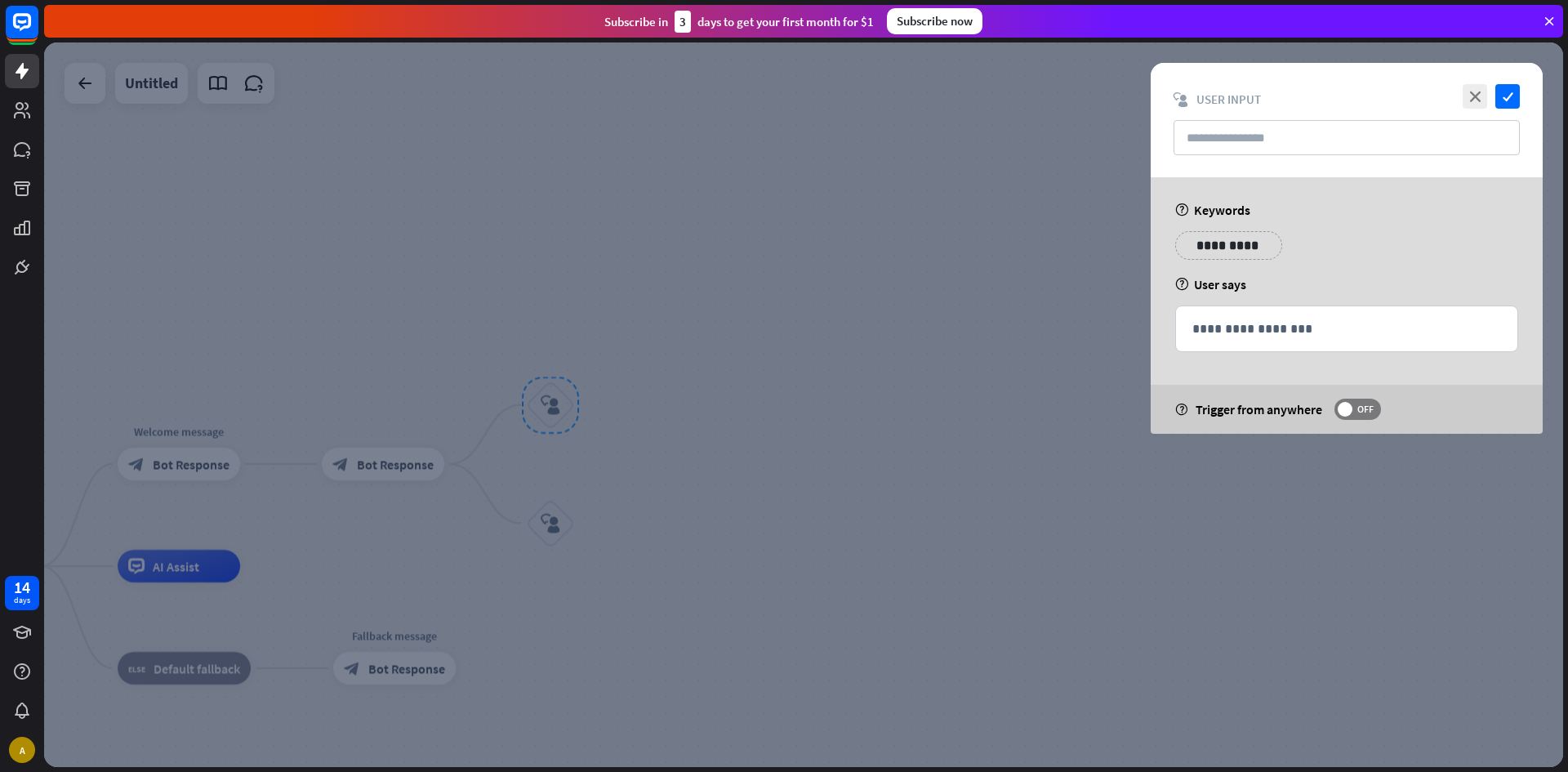
click at [1202, 248] on p "**********" at bounding box center [1229, 245] width 83 height 21
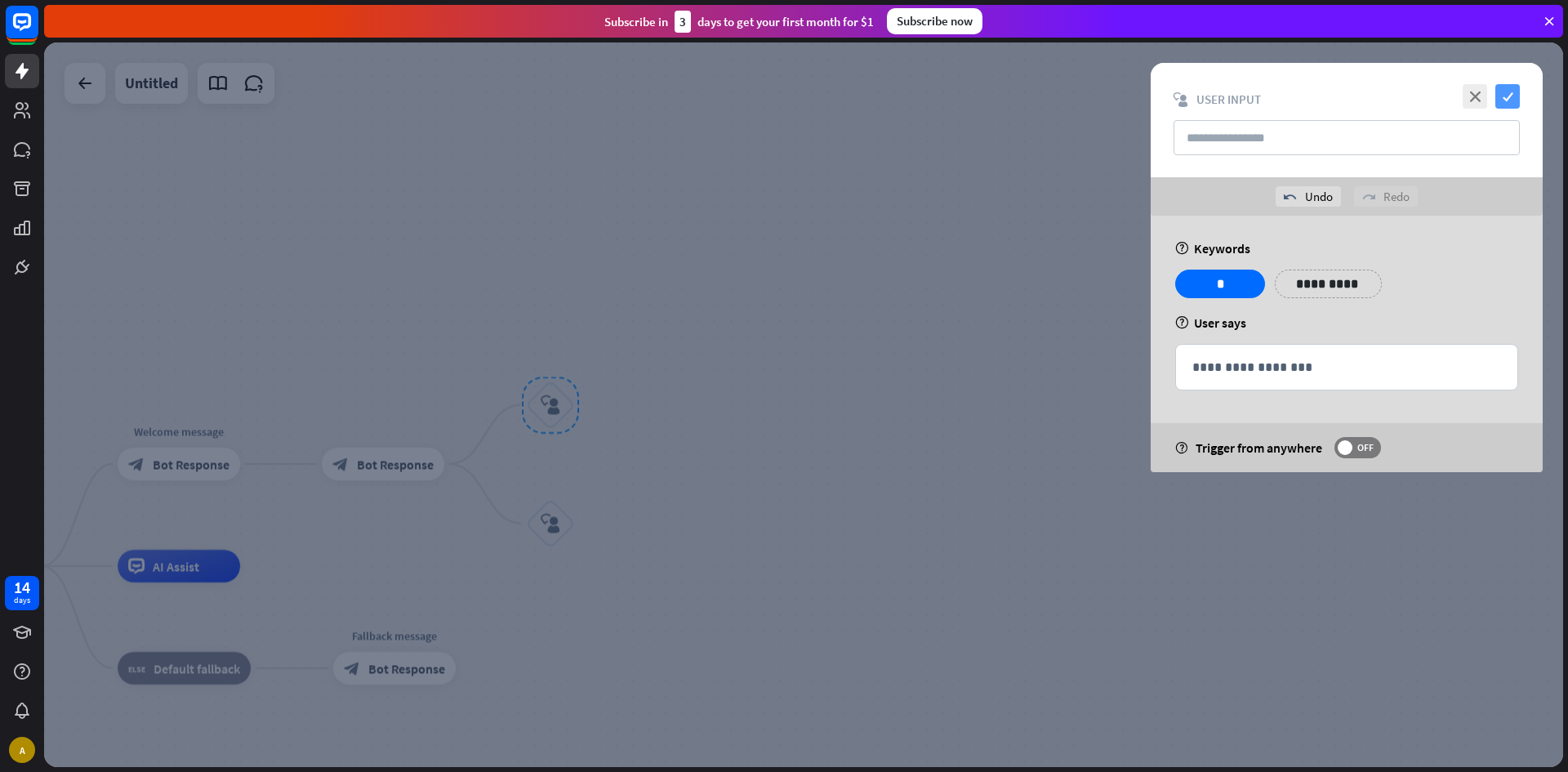
click at [1517, 94] on icon "check" at bounding box center [1508, 97] width 25 height 25
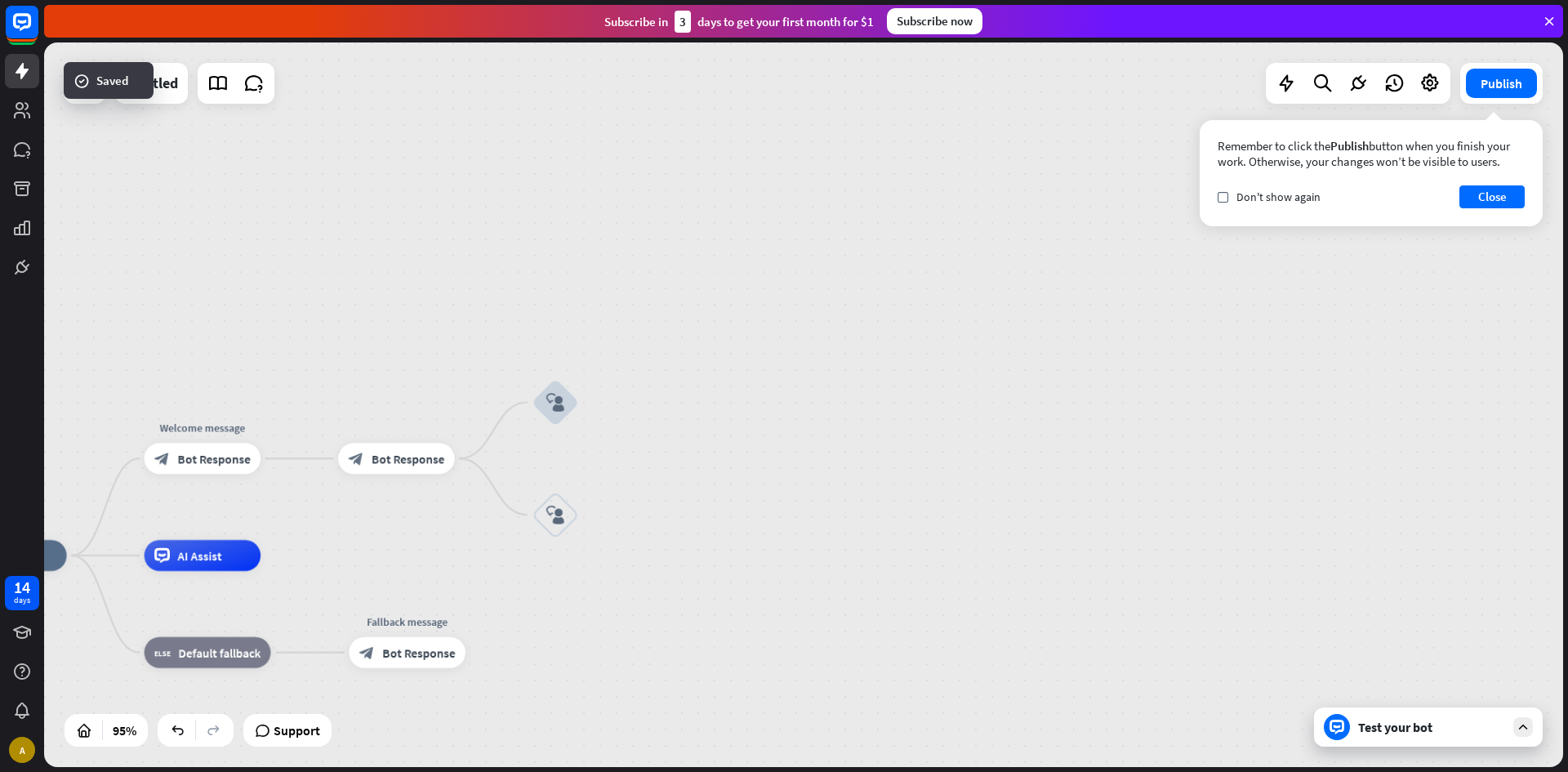
drag, startPoint x: 688, startPoint y: 346, endPoint x: 918, endPoint y: 302, distance: 234.2
click at [1288, 308] on div "home_2 Start point Welcome message block_bot_response Bot Response block_bot_re…" at bounding box center [803, 404] width 1519 height 725
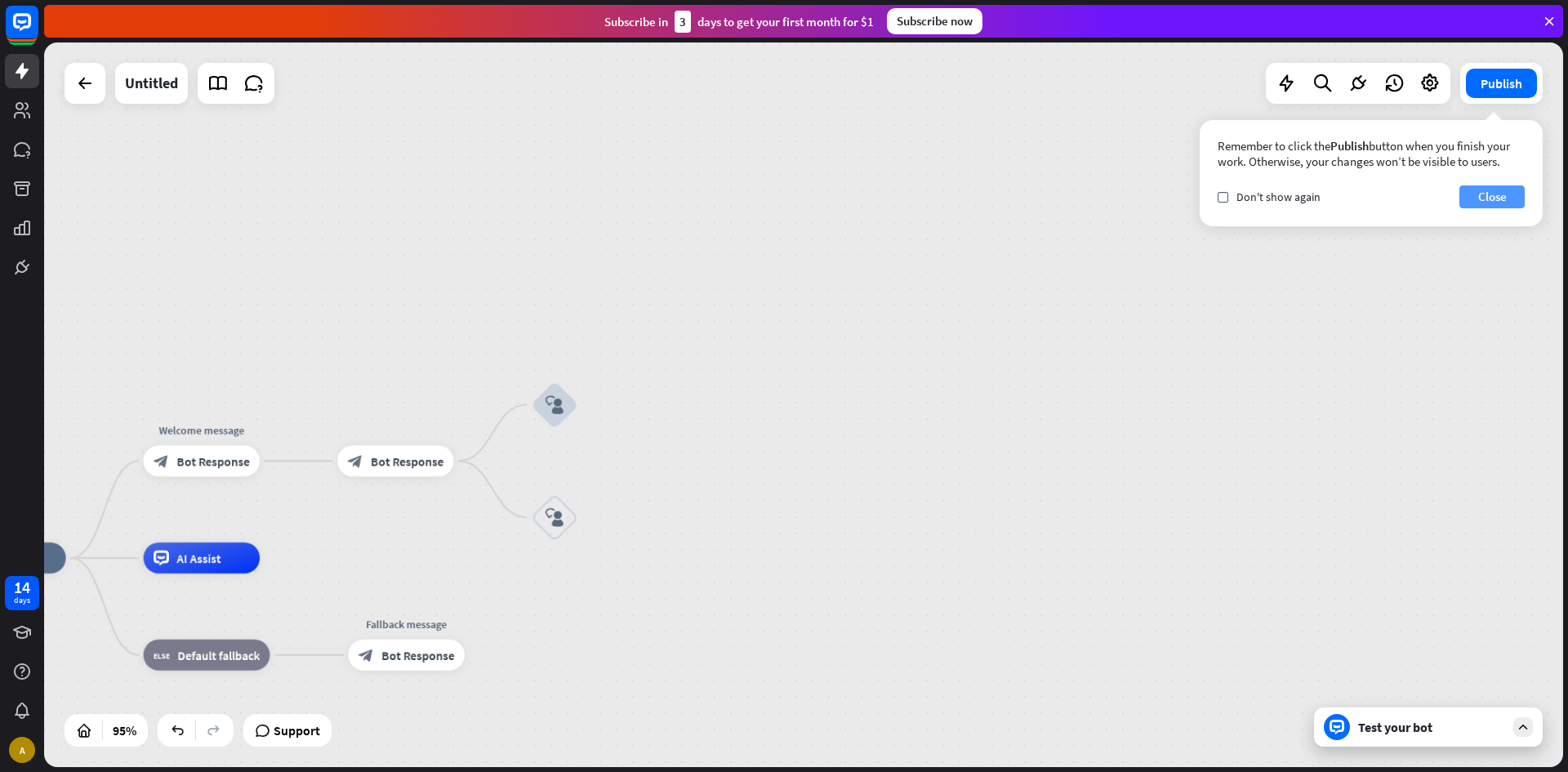
click at [1483, 193] on button "Close" at bounding box center [1492, 197] width 65 height 23
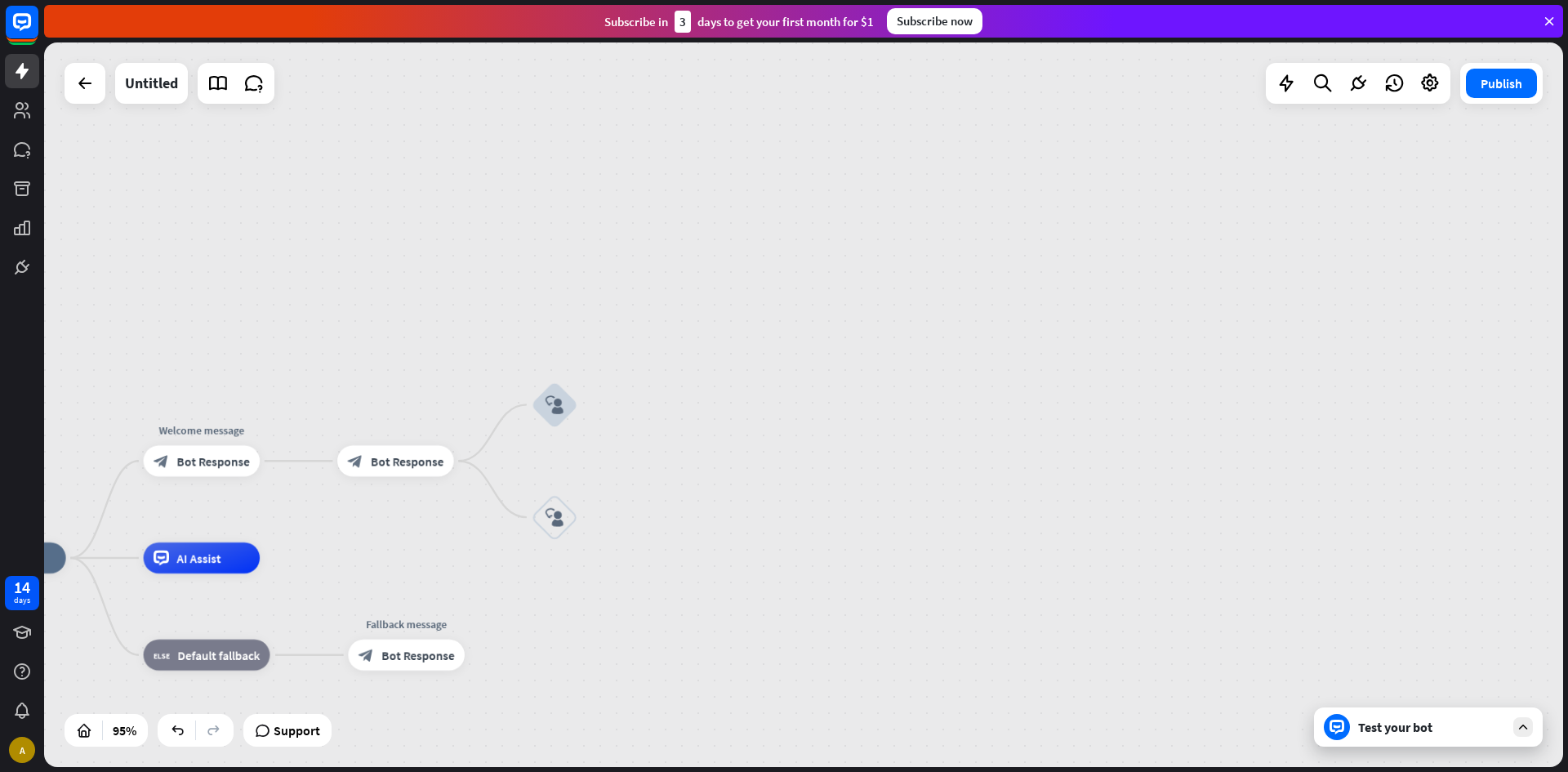
drag, startPoint x: 807, startPoint y: 340, endPoint x: 845, endPoint y: 373, distance: 50.3
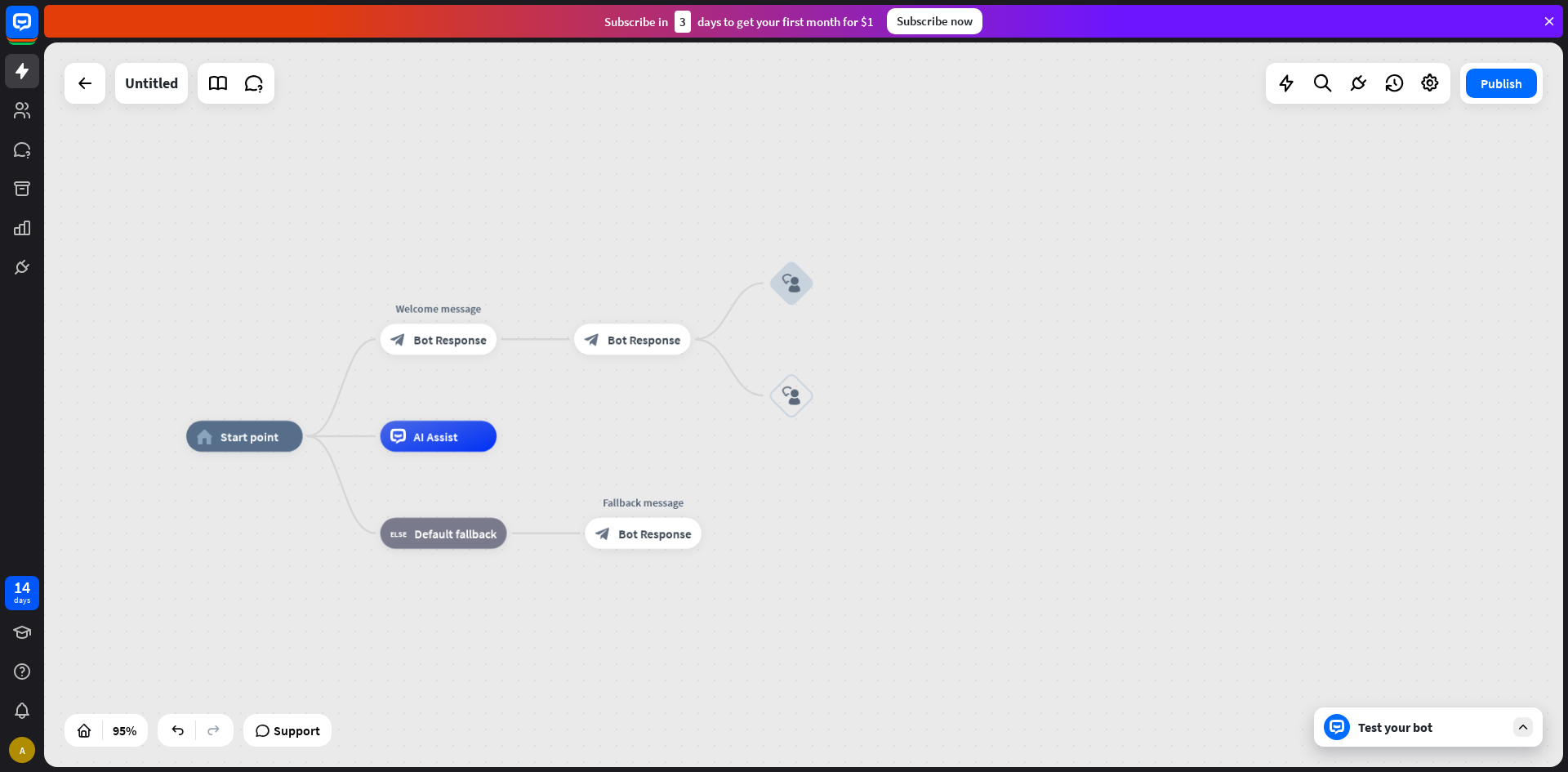
drag, startPoint x: 801, startPoint y: 400, endPoint x: 1037, endPoint y: 278, distance: 265.7
click at [1037, 278] on div "home_2 Start point Welcome message block_bot_response Bot Response block_bot_re…" at bounding box center [803, 404] width 1519 height 725
click at [825, 279] on div "plus" at bounding box center [834, 282] width 24 height 24
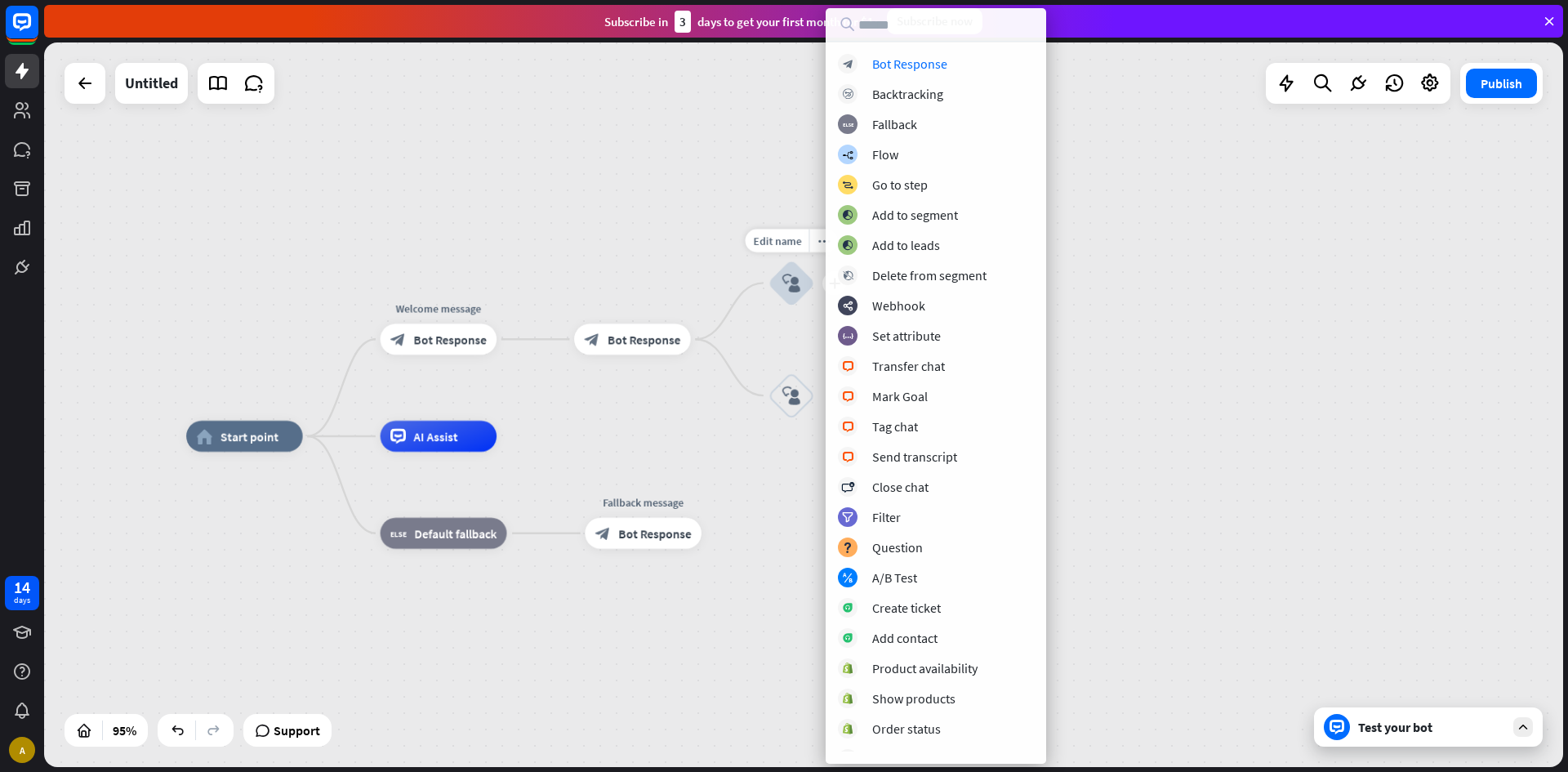
click at [768, 306] on div "Edit name more_horiz plus block_user_input" at bounding box center [791, 283] width 46 height 46
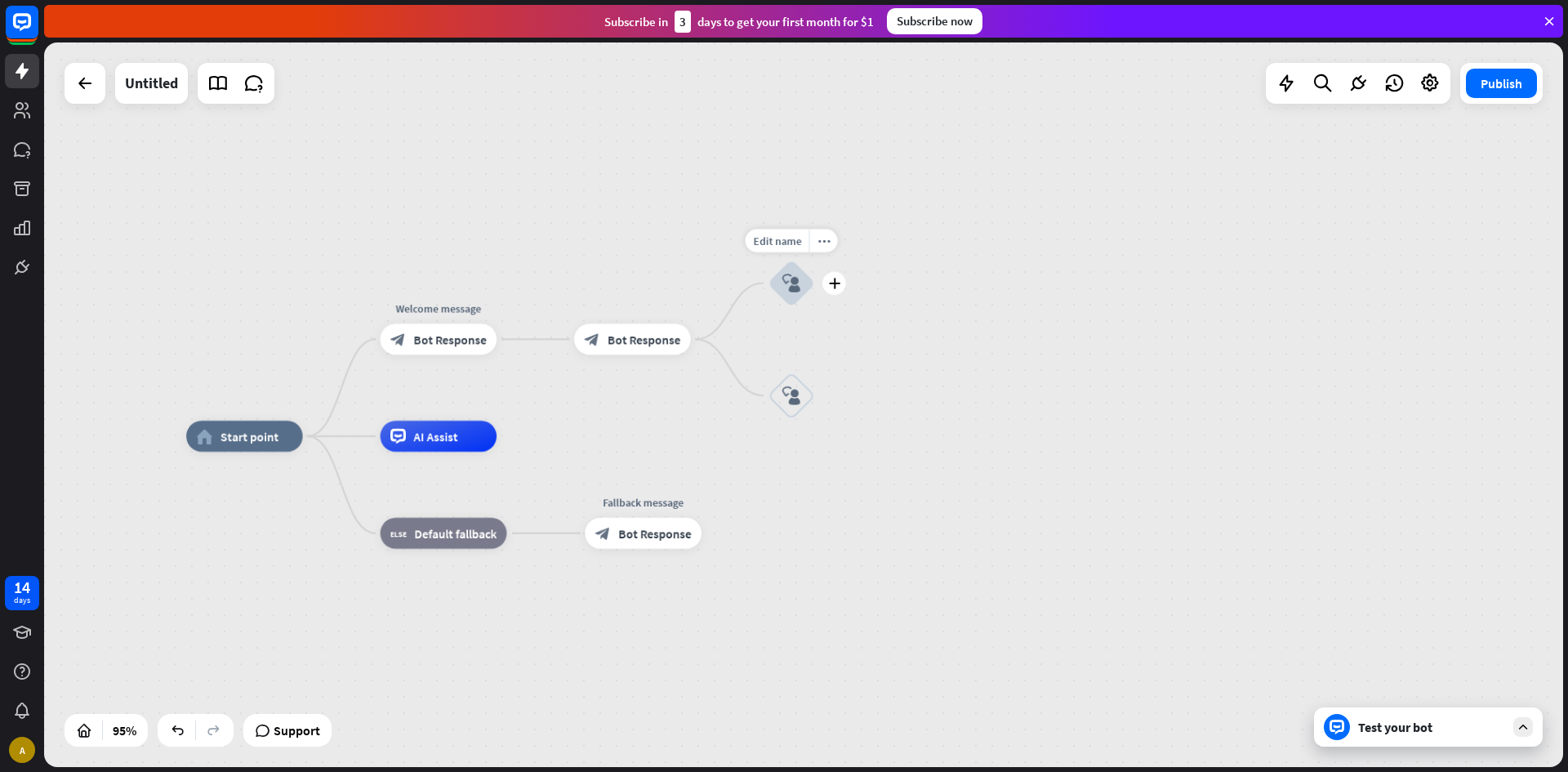
click at [796, 288] on icon "block_user_input" at bounding box center [791, 282] width 19 height 19
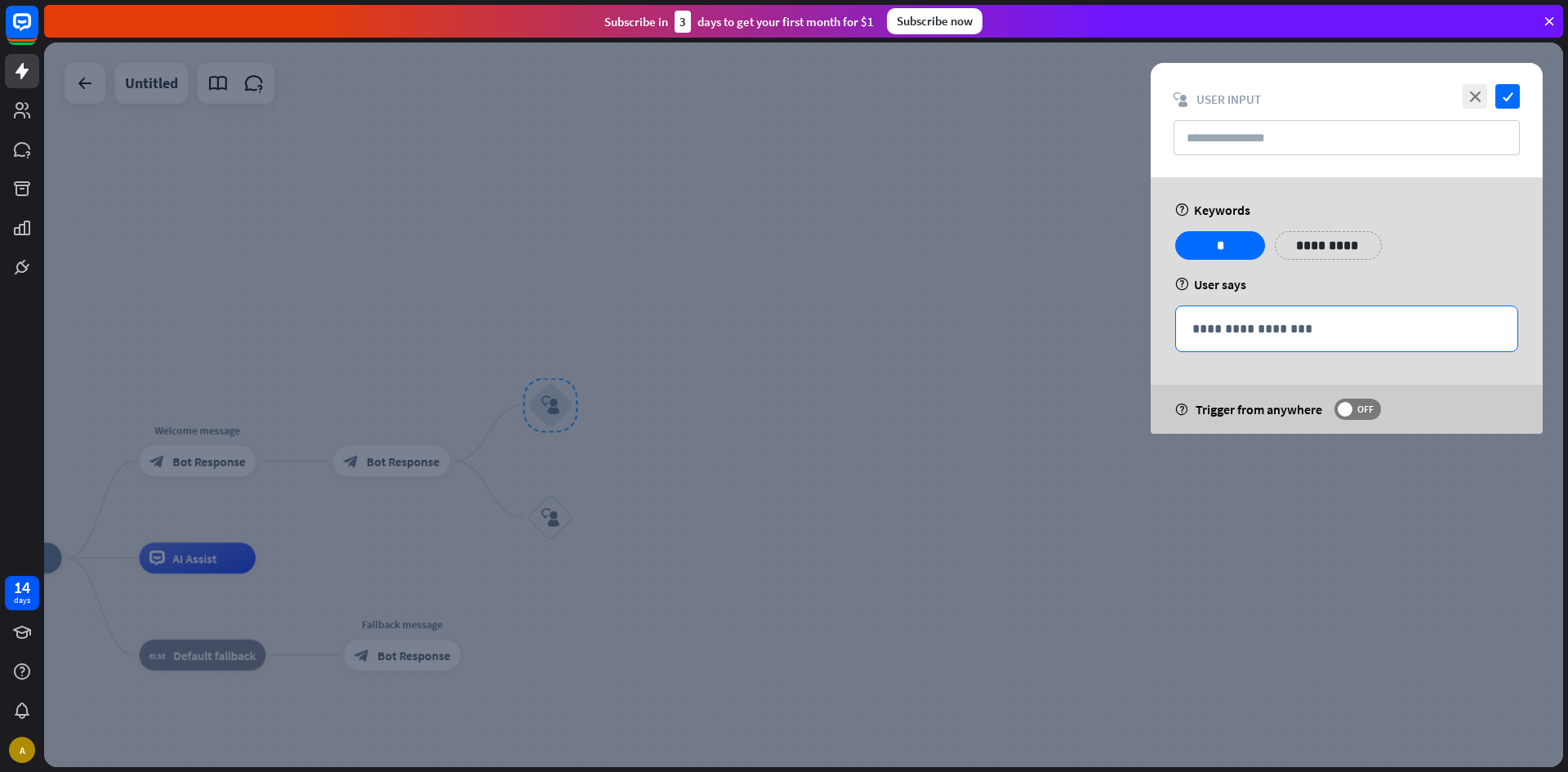
click at [1238, 329] on p "**********" at bounding box center [1346, 329] width 309 height 21
drag, startPoint x: 1245, startPoint y: 304, endPoint x: 1041, endPoint y: 269, distance: 207.0
click at [1243, 302] on div "**********" at bounding box center [1346, 306] width 392 height 257
click at [1473, 102] on icon "close" at bounding box center [1475, 97] width 25 height 25
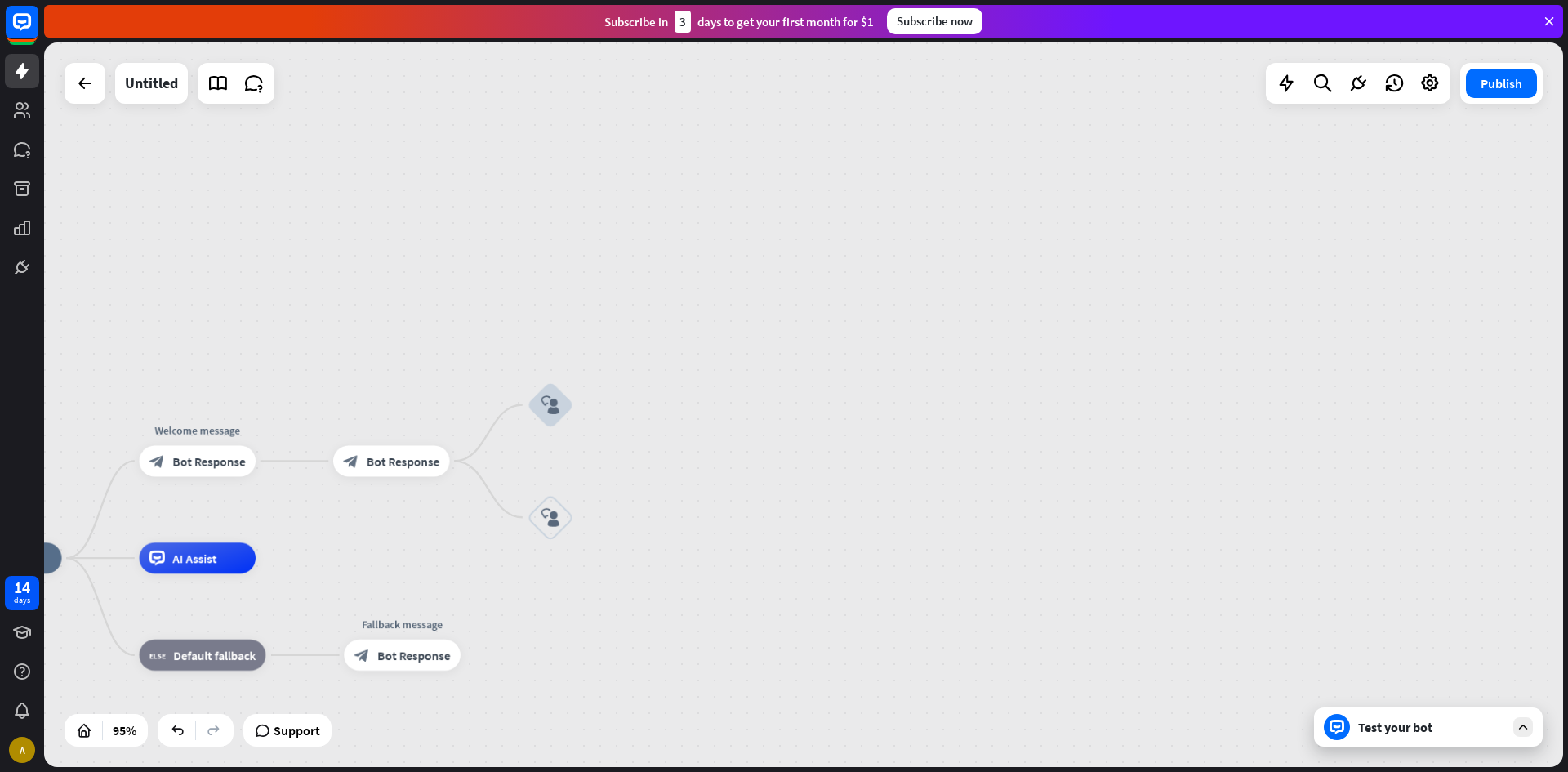
drag, startPoint x: 844, startPoint y: 284, endPoint x: 834, endPoint y: 305, distance: 23.3
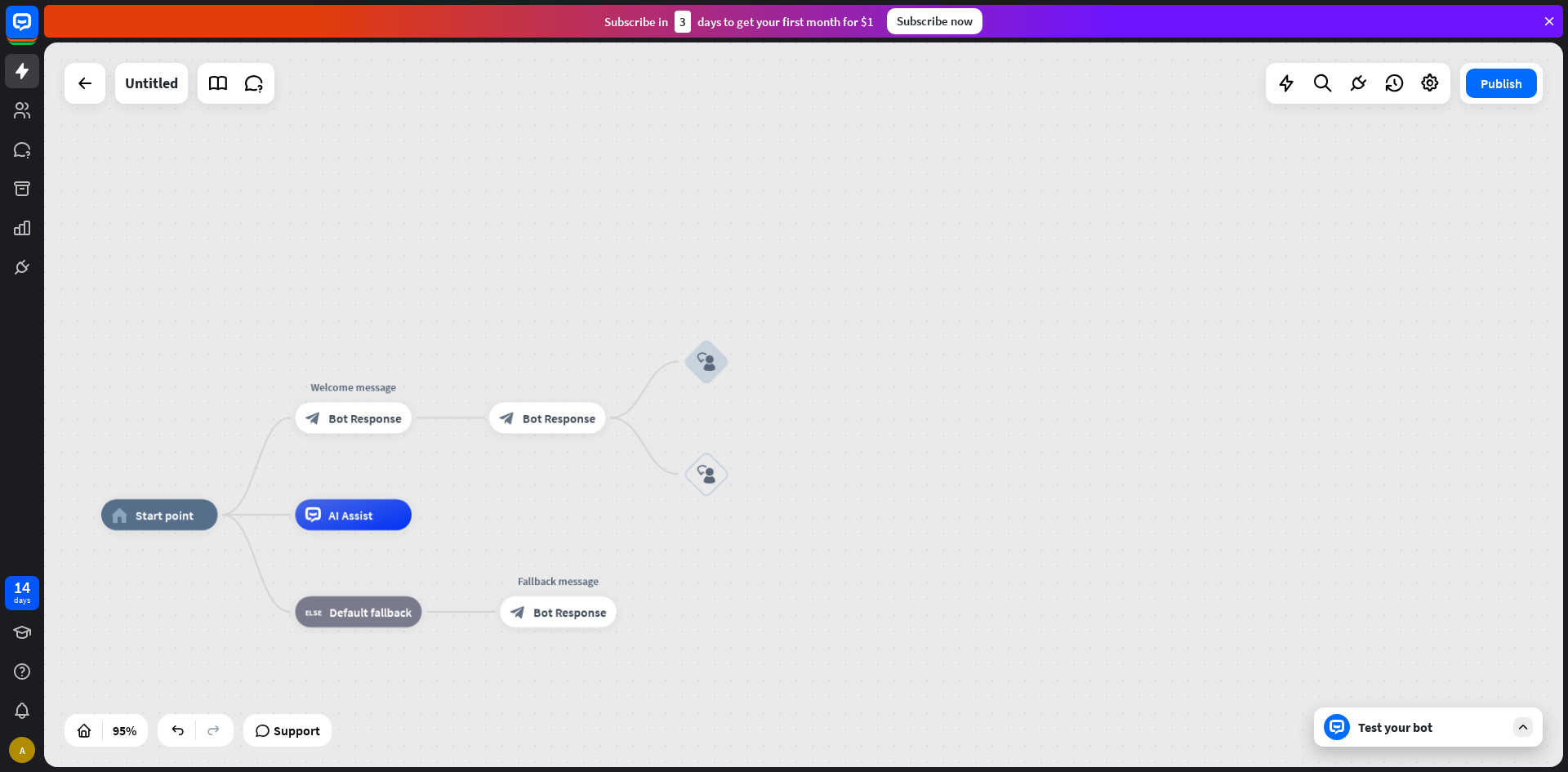
drag, startPoint x: 812, startPoint y: 315, endPoint x: 979, endPoint y: 266, distance: 174.0
click at [982, 266] on div "home_2 Start point Welcome message block_bot_response Bot Response block_bot_re…" at bounding box center [803, 404] width 1519 height 725
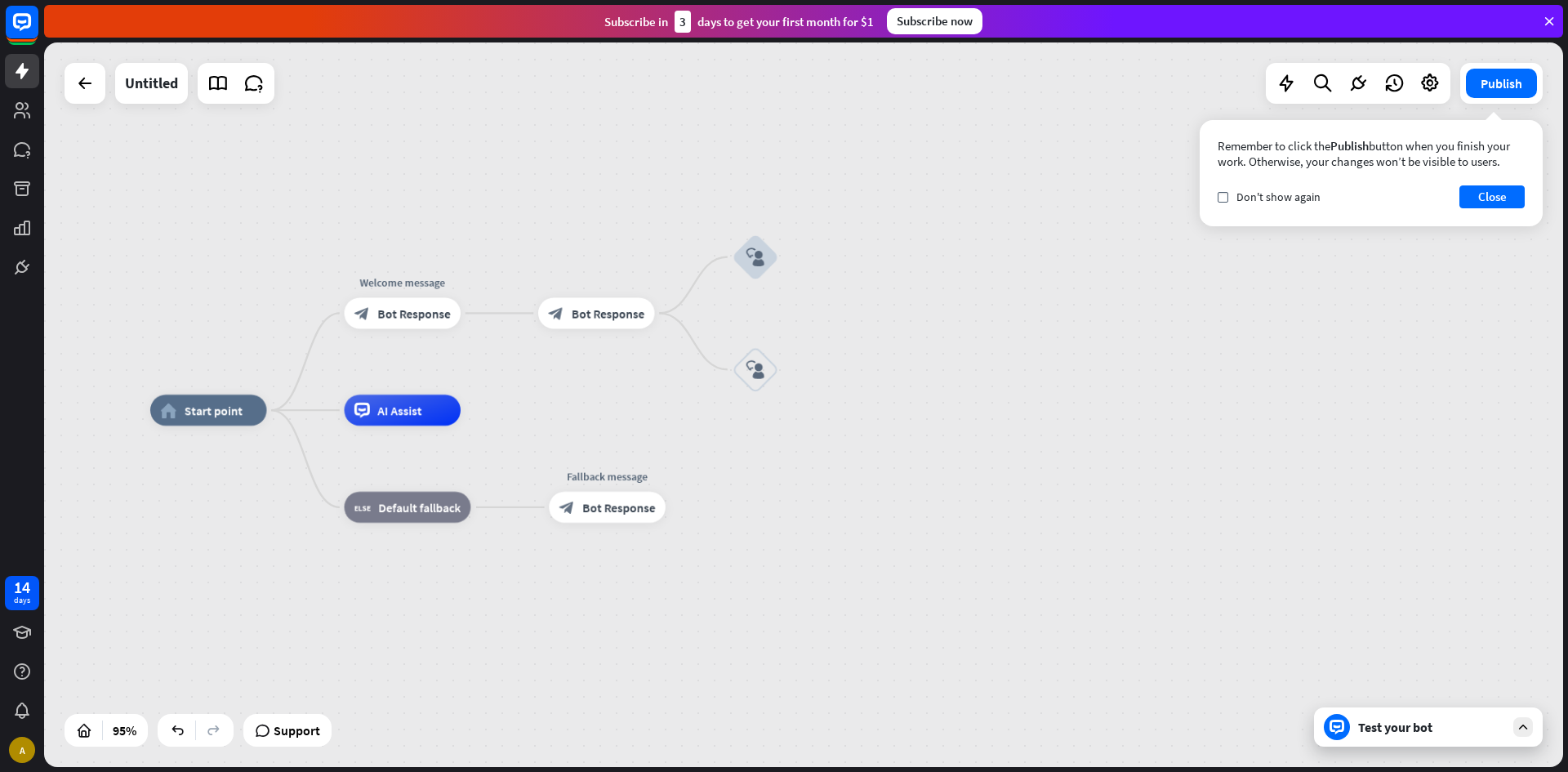
drag, startPoint x: 825, startPoint y: 373, endPoint x: 864, endPoint y: 272, distance: 108.3
click at [864, 272] on div "home_2 Start point Welcome message block_bot_response Bot Response block_bot_re…" at bounding box center [803, 404] width 1519 height 725
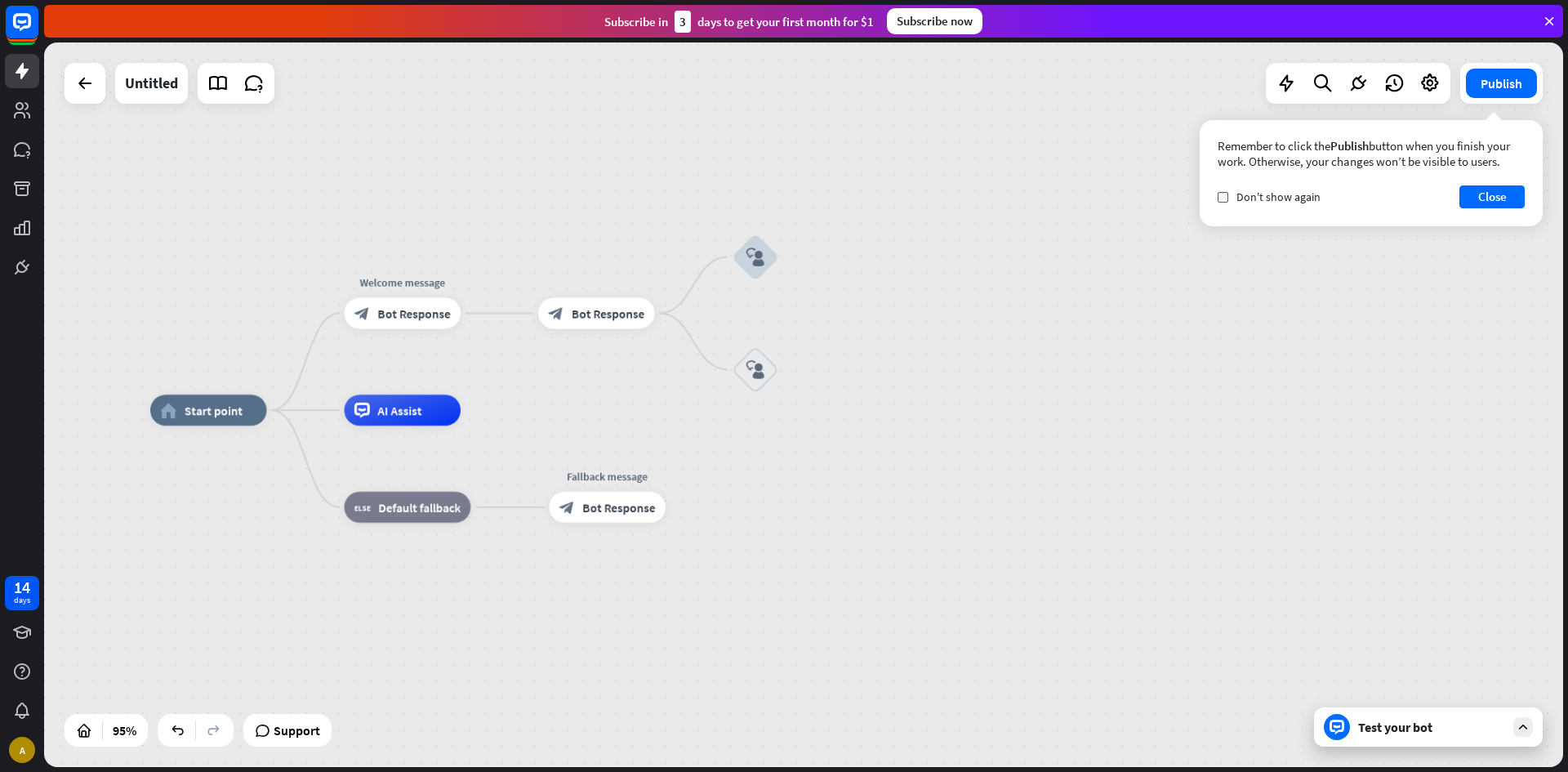
click at [864, 272] on div "home_2 Start point Welcome message block_bot_response Bot Response block_bot_re…" at bounding box center [803, 404] width 1519 height 725
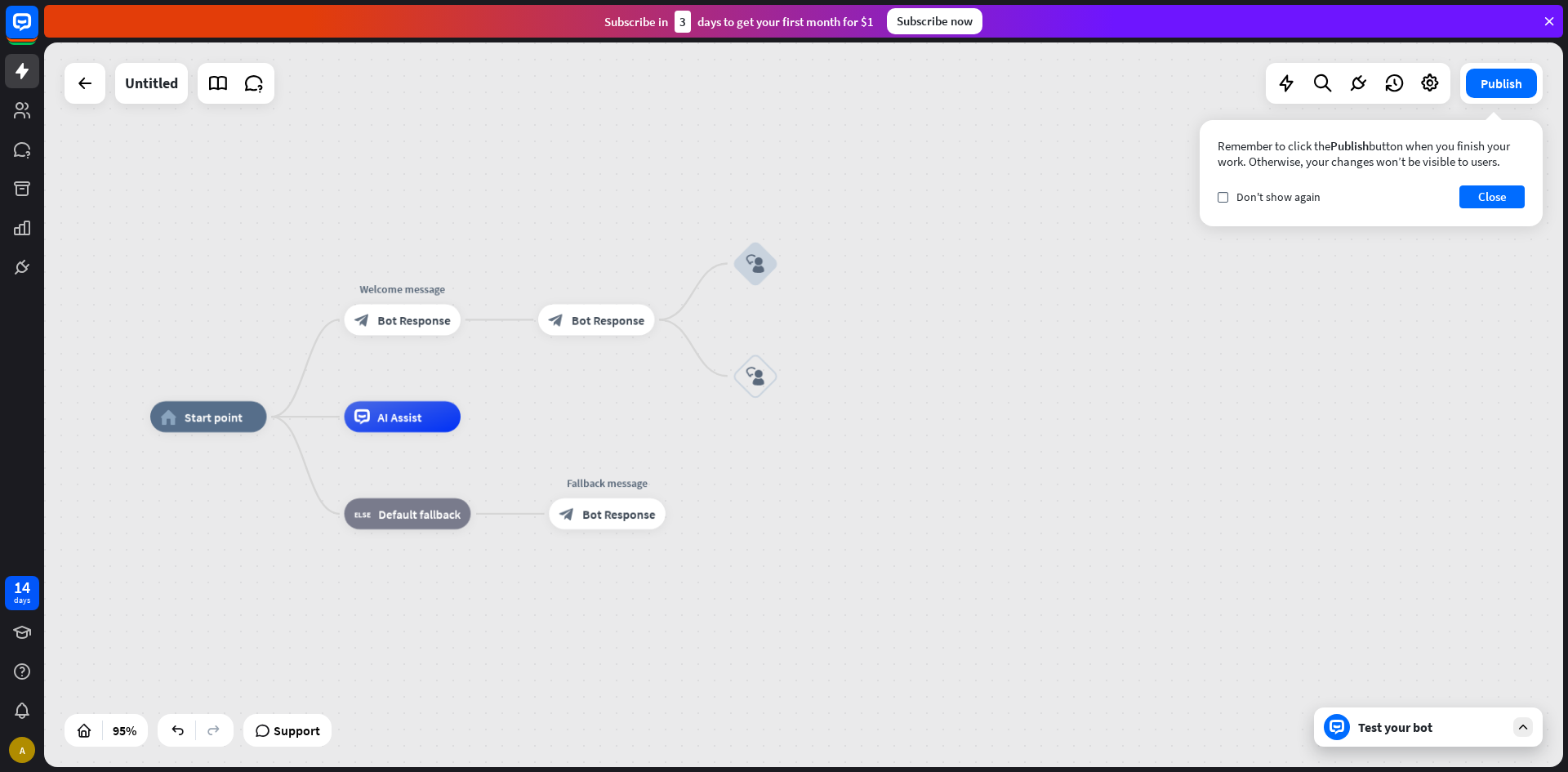
click at [851, 321] on div "home_2 Start point Welcome message block_bot_response Bot Response block_bot_re…" at bounding box center [803, 404] width 1519 height 725
click at [510, 381] on div "home_2 Start point Welcome message block_bot_response Bot Response block_bot_re…" at bounding box center [803, 404] width 1519 height 725
click at [509, 381] on div "home_2 Start point Welcome message block_bot_response Bot Response block_bot_re…" at bounding box center [803, 404] width 1519 height 725
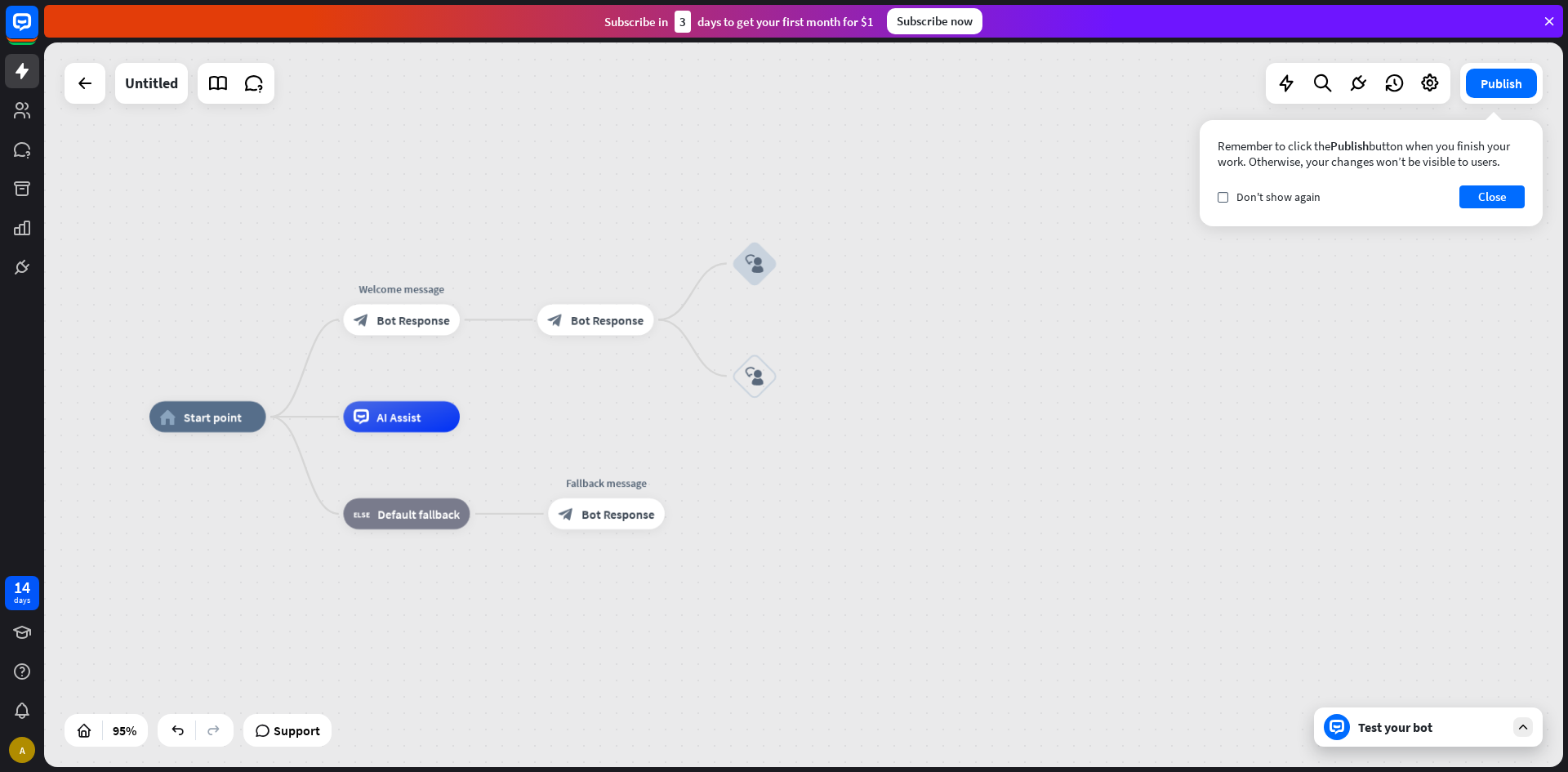
click at [509, 381] on div "home_2 Start point Welcome message block_bot_response Bot Response block_bot_re…" at bounding box center [803, 404] width 1519 height 725
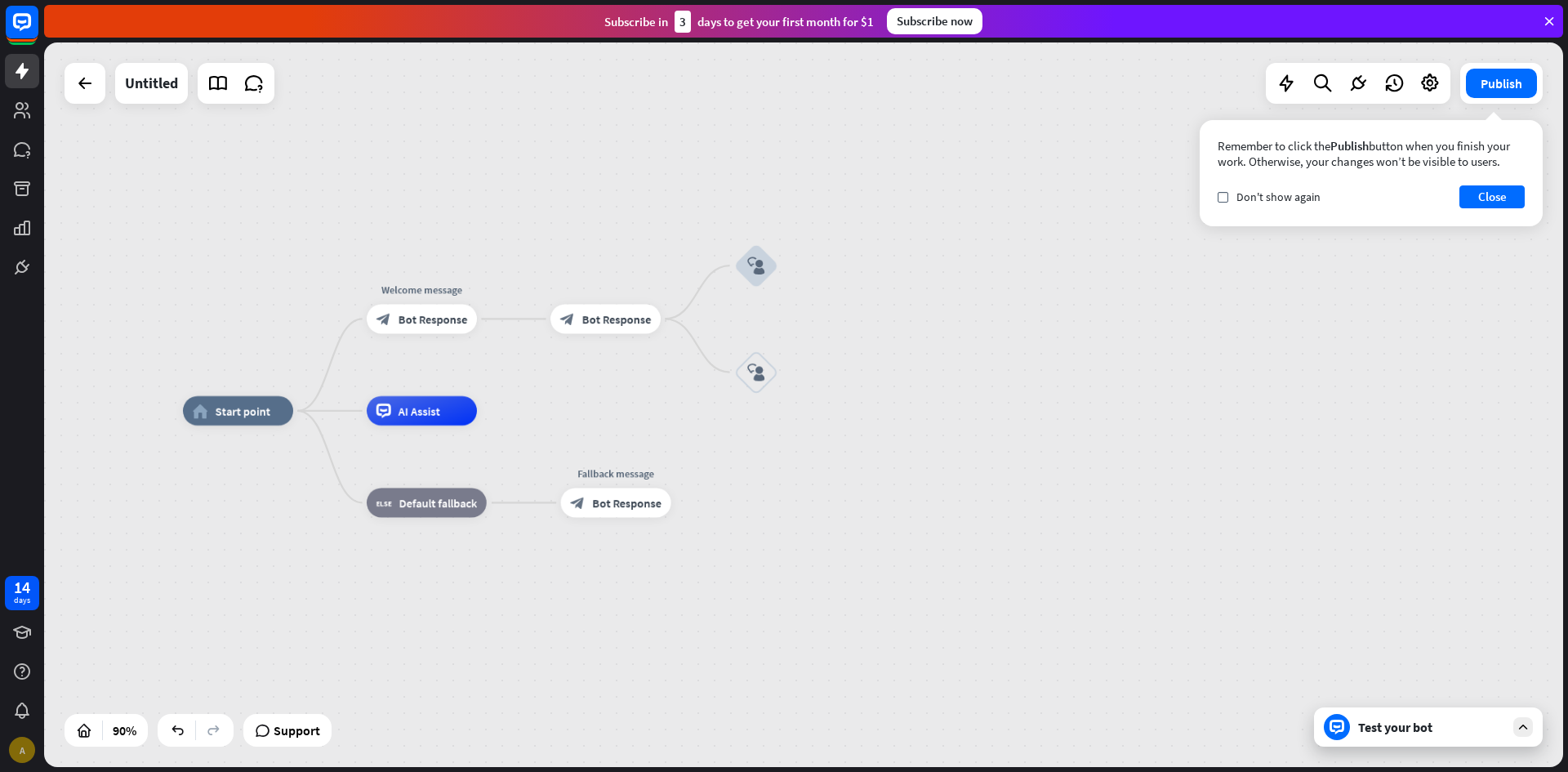
click at [8, 750] on div "A" at bounding box center [22, 750] width 34 height 34
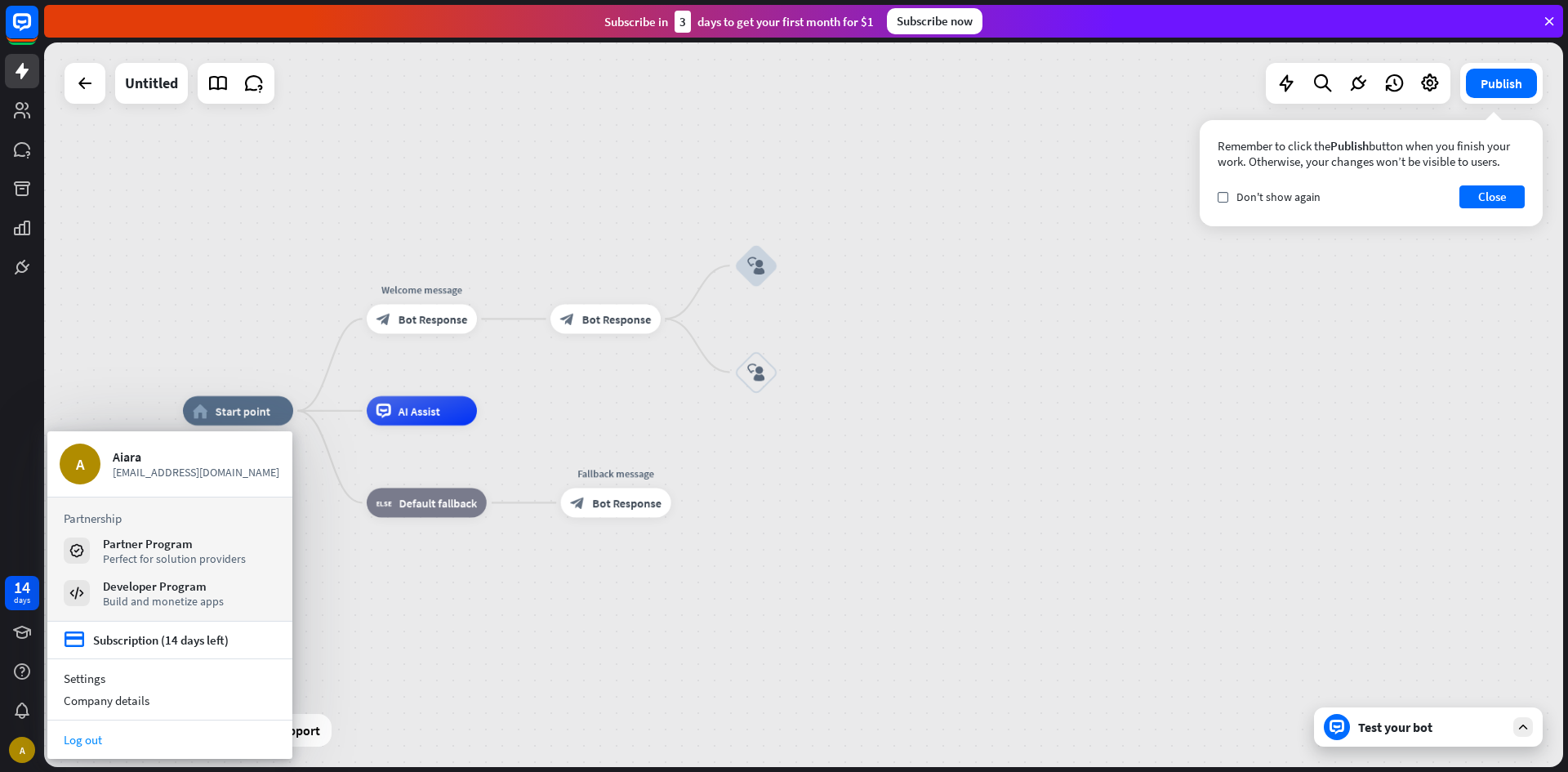
click at [97, 744] on link "Log out" at bounding box center [170, 740] width 245 height 22
